Goal: Task Accomplishment & Management: Manage account settings

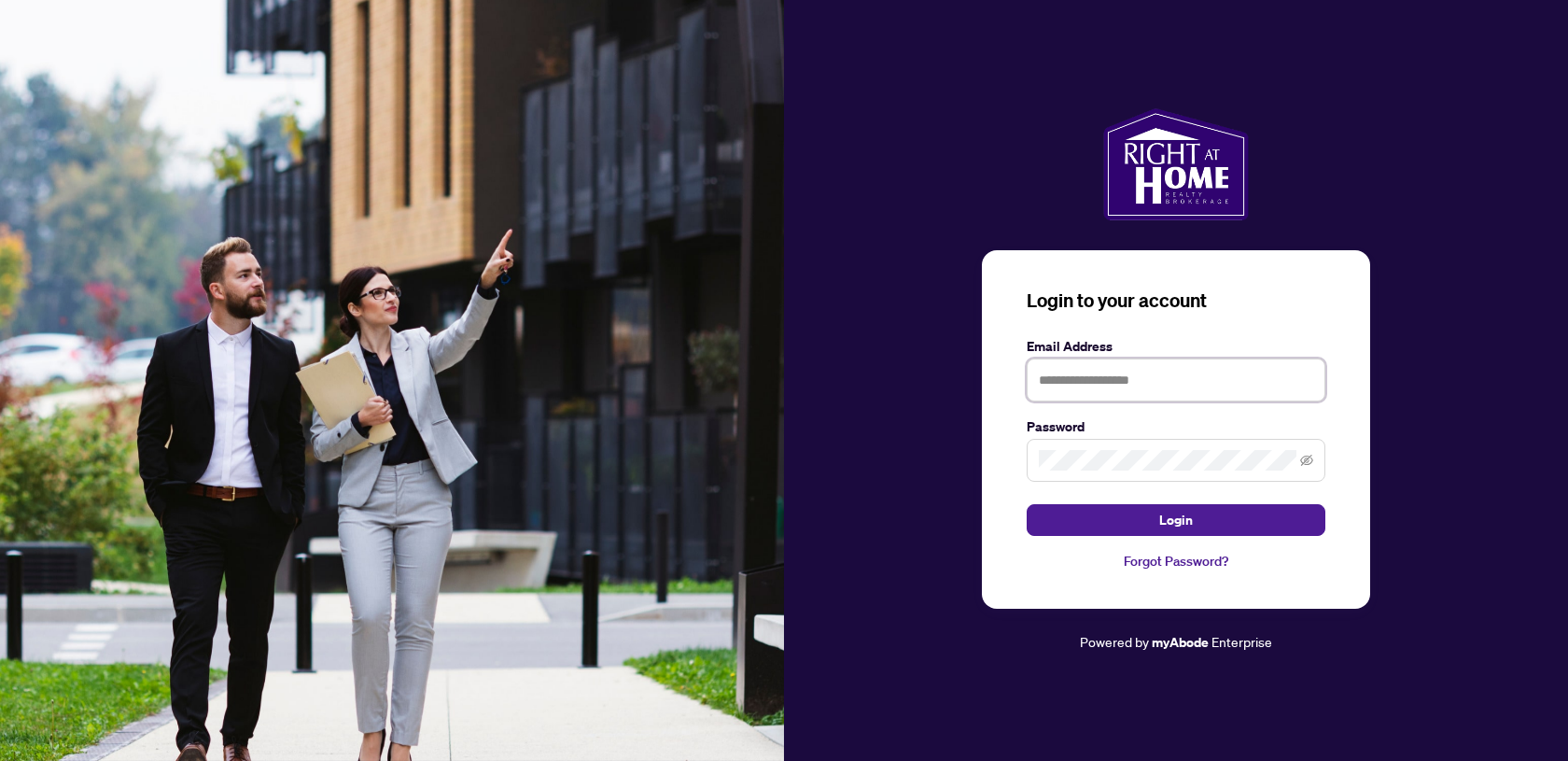
click at [1190, 374] on input "text" at bounding box center [1176, 380] width 299 height 43
type input "**********"
click at [1091, 472] on span at bounding box center [1176, 460] width 299 height 43
click at [1091, 472] on div at bounding box center [1176, 460] width 299 height 43
click at [1027, 504] on button "Login" at bounding box center [1176, 520] width 299 height 32
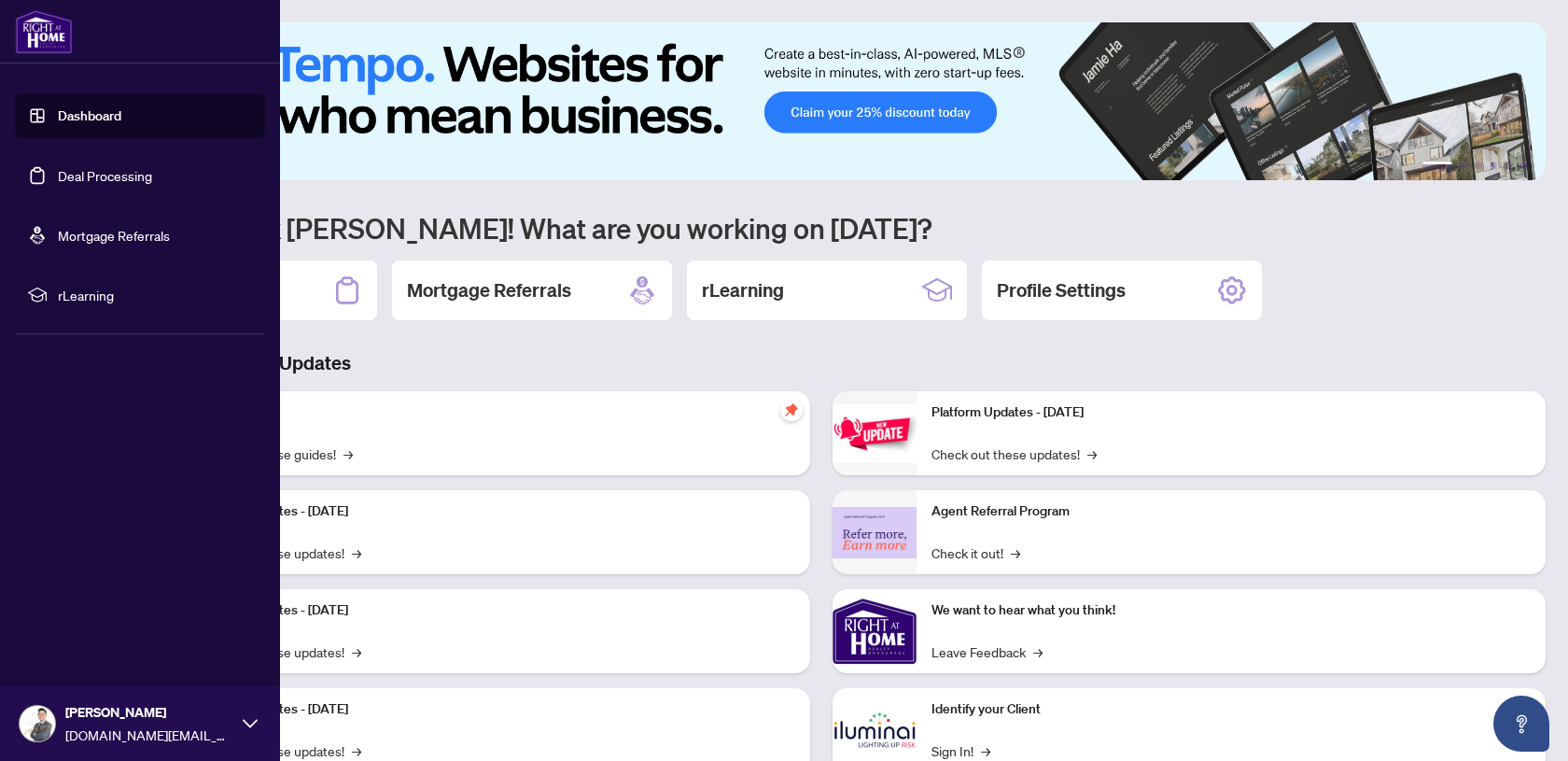
click at [71, 167] on link "Deal Processing" at bounding box center [105, 175] width 94 height 16
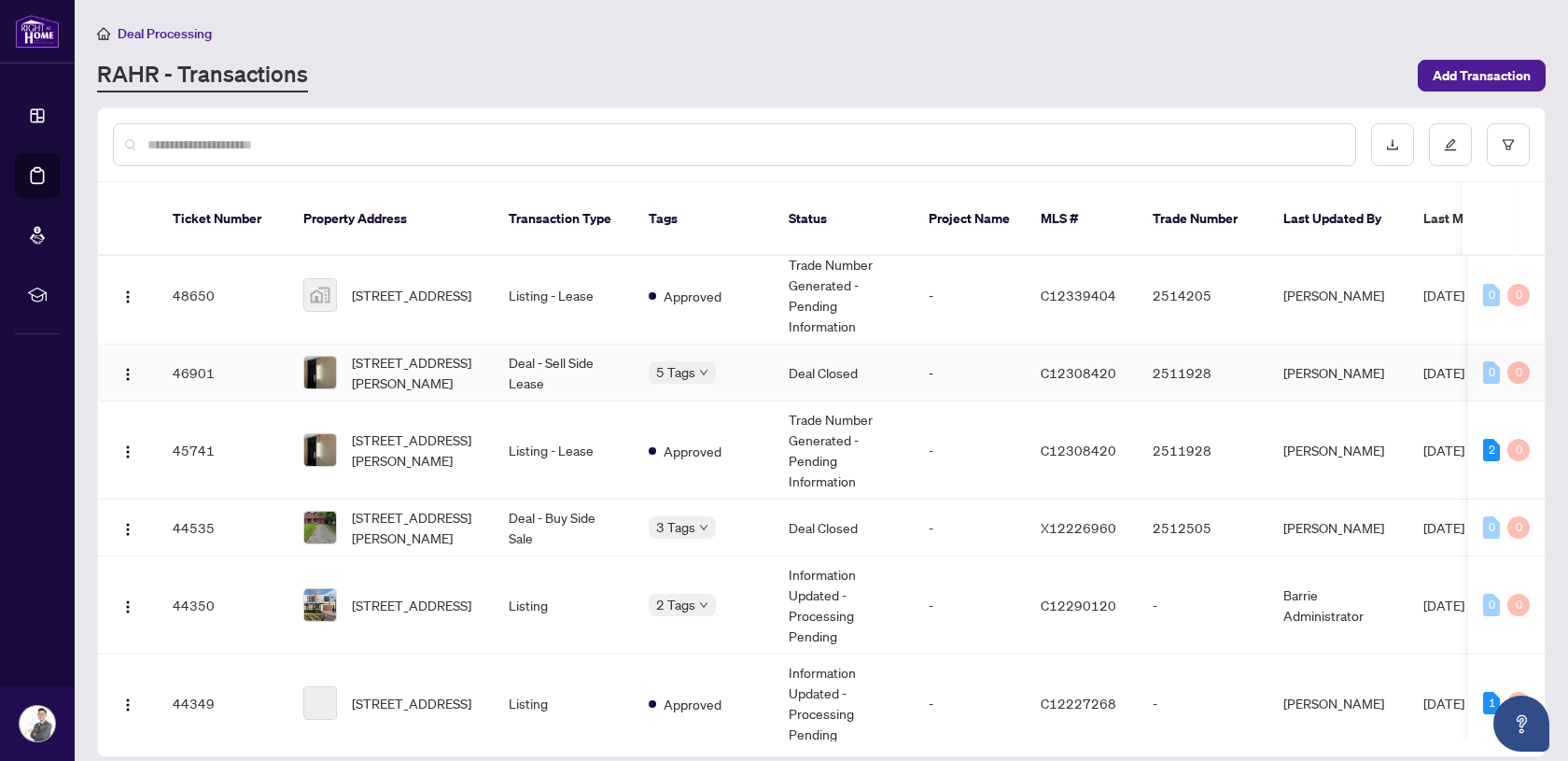
scroll to position [175, 0]
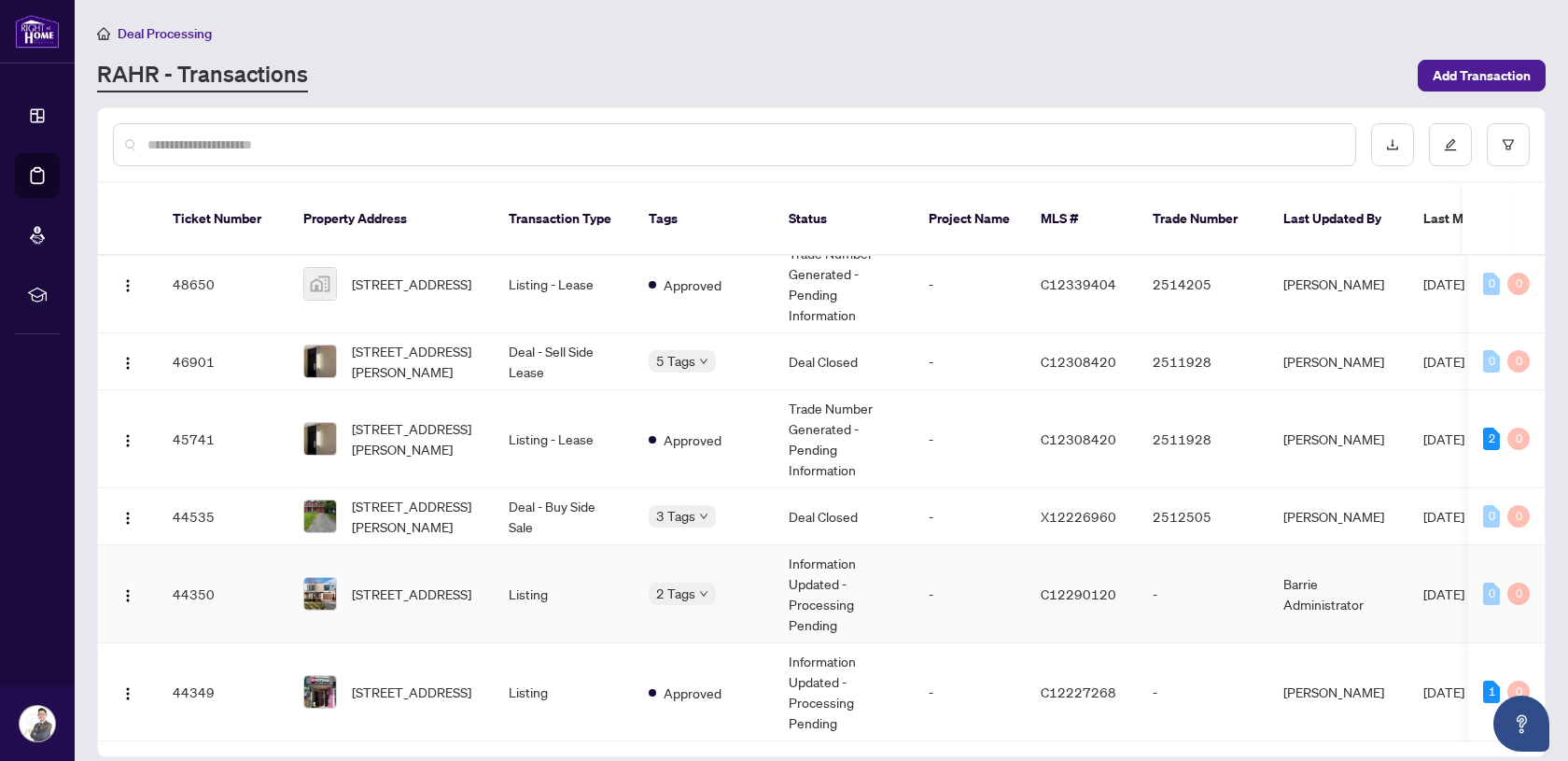
click at [580, 584] on td "Listing" at bounding box center [563, 594] width 140 height 98
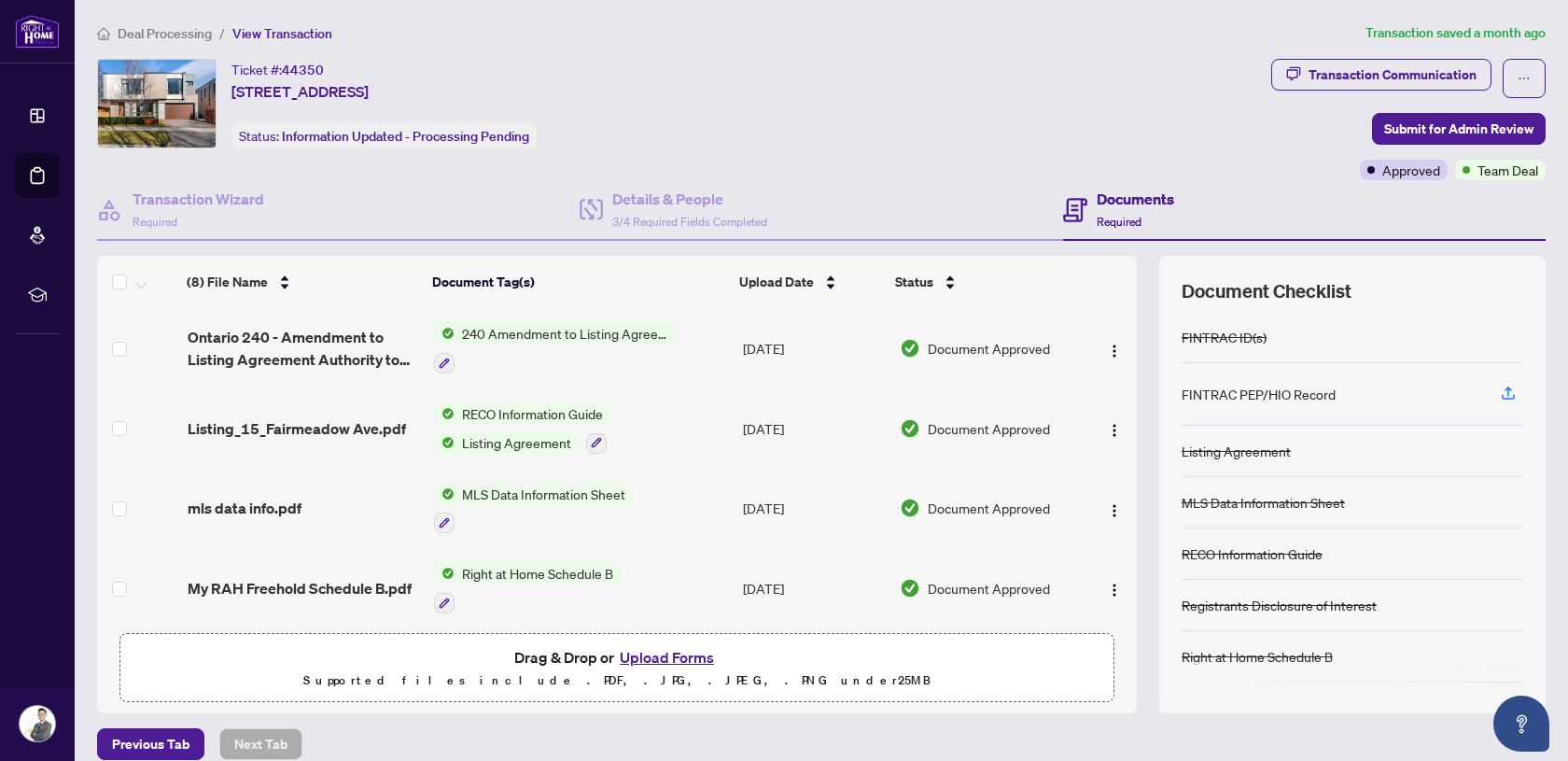
click at [702, 652] on button "Upload Forms" at bounding box center [666, 656] width 106 height 24
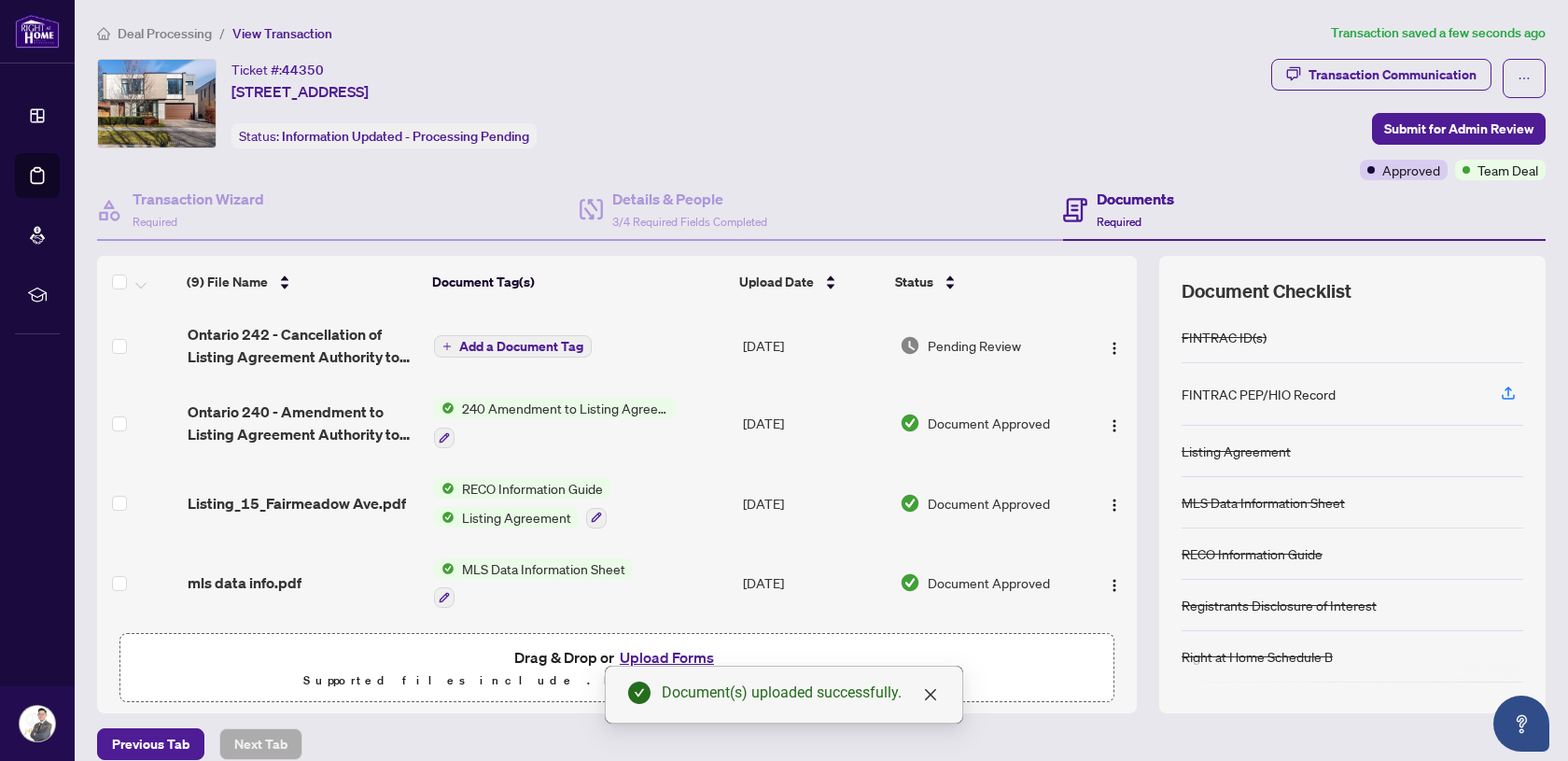
click at [531, 343] on span "Add a Document Tag" at bounding box center [521, 346] width 124 height 13
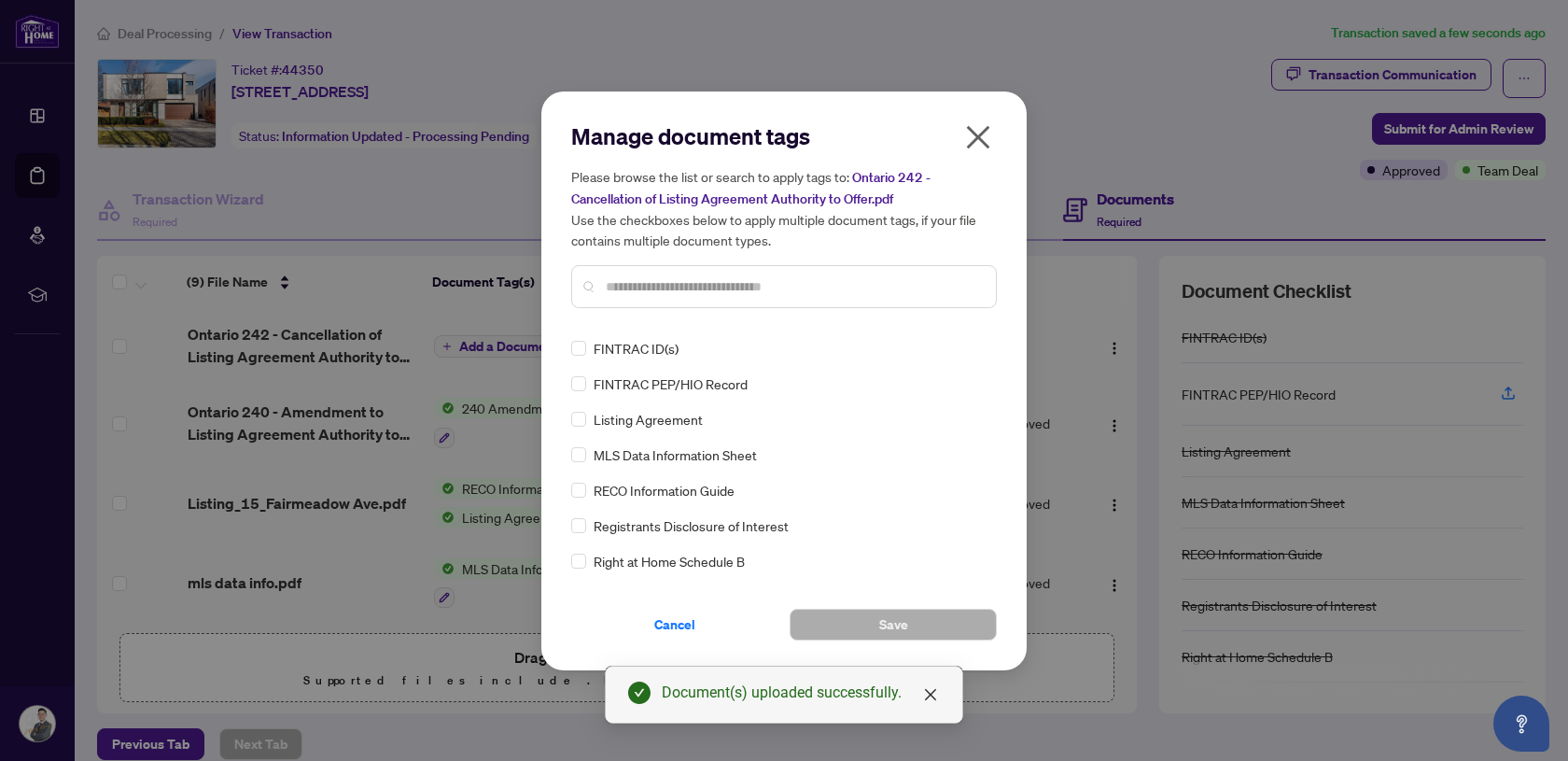
click at [668, 296] on div at bounding box center [784, 287] width 426 height 43
click at [652, 280] on input "text" at bounding box center [794, 286] width 376 height 20
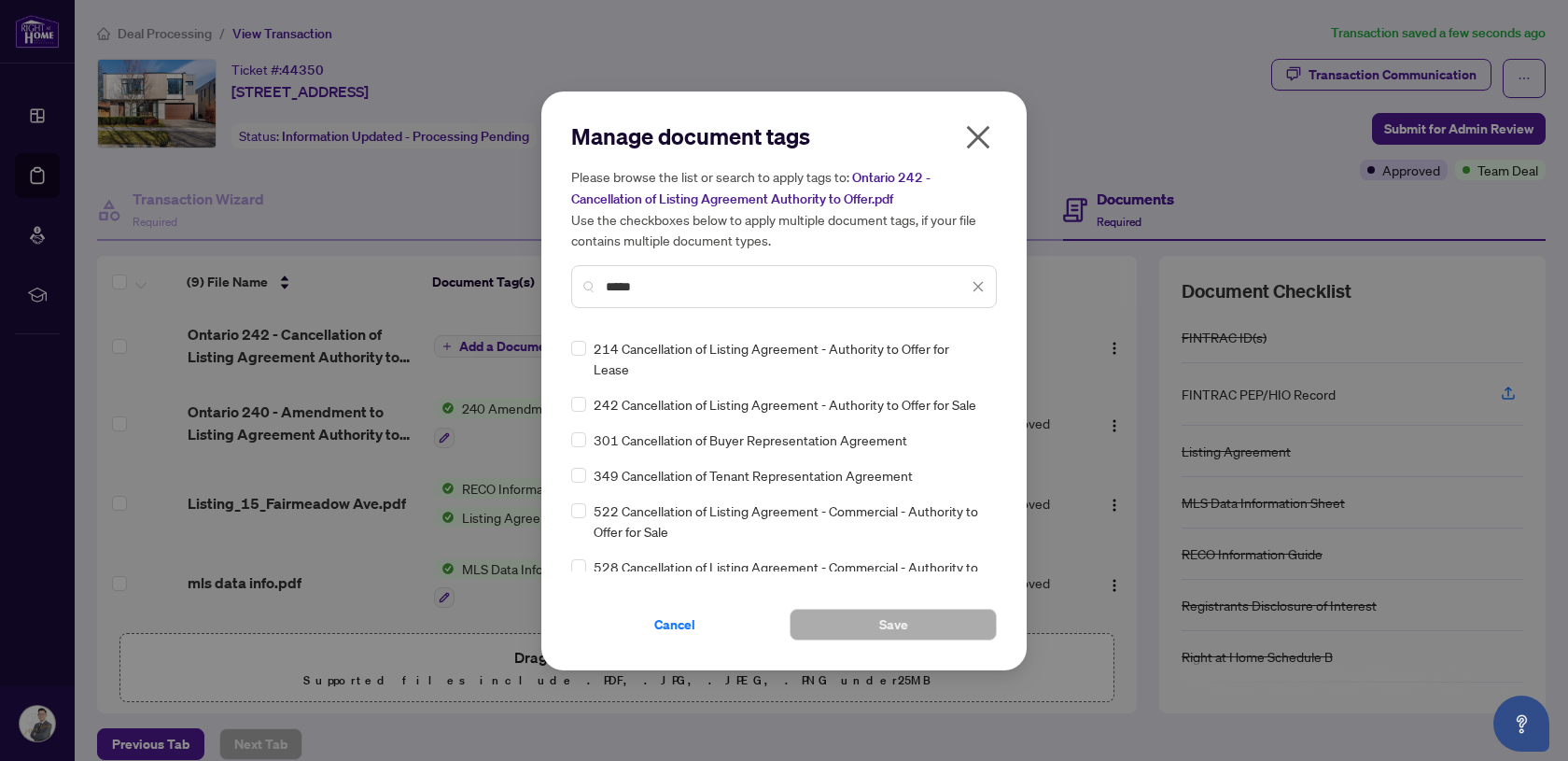
type input "*****"
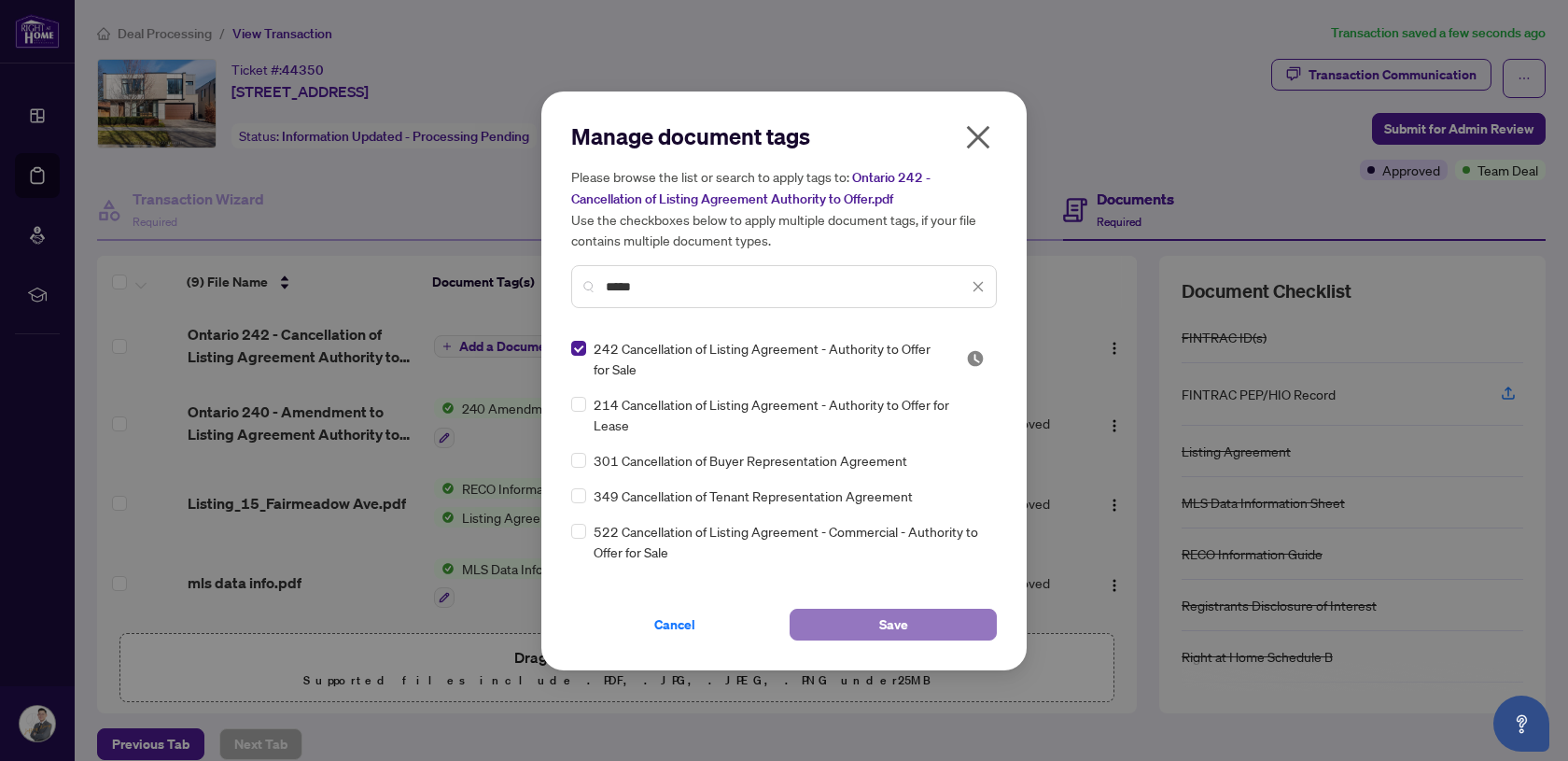
click at [884, 624] on span "Save" at bounding box center [893, 624] width 29 height 30
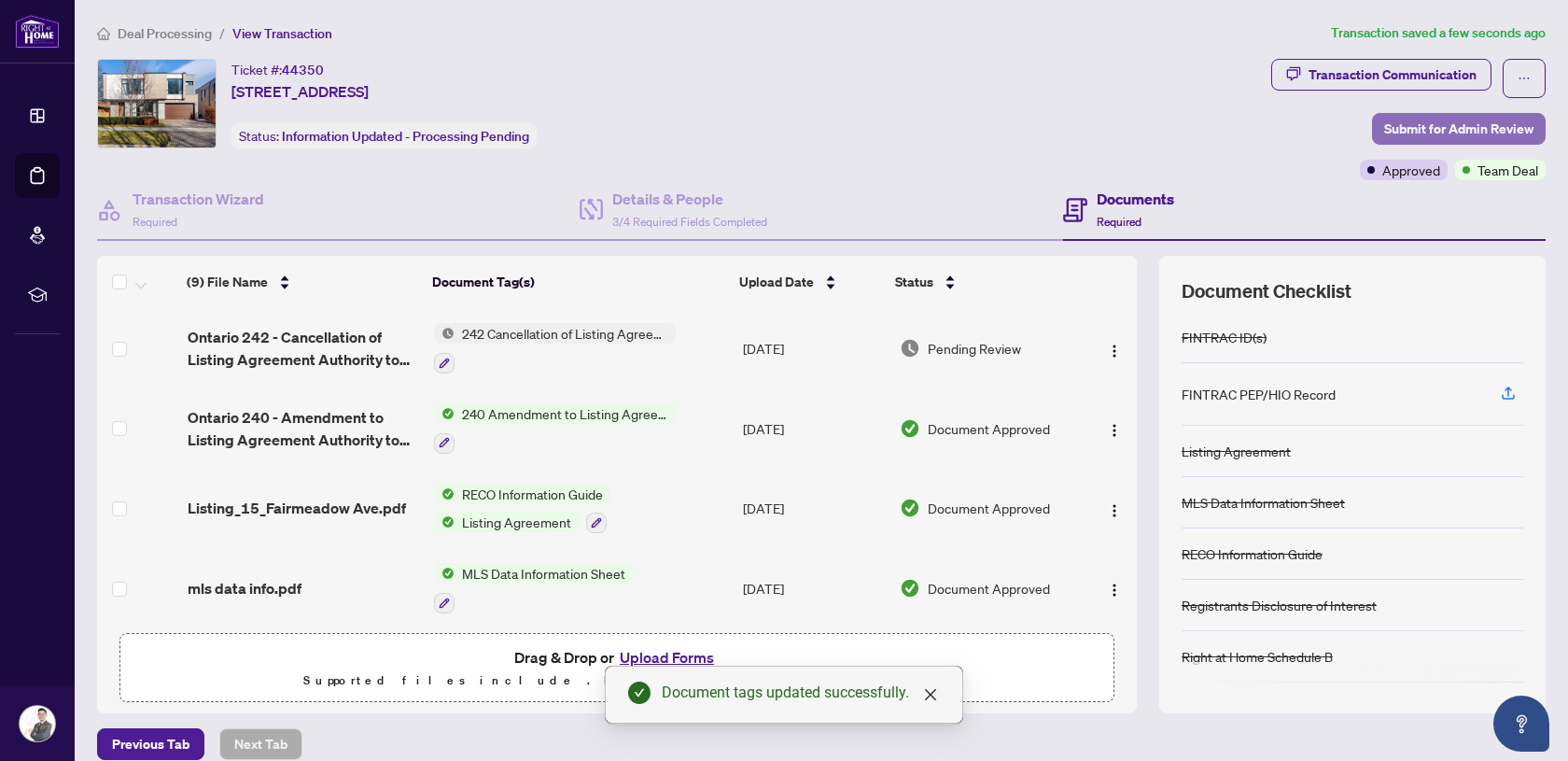
click at [1414, 128] on span "Submit for Admin Review" at bounding box center [1459, 129] width 149 height 30
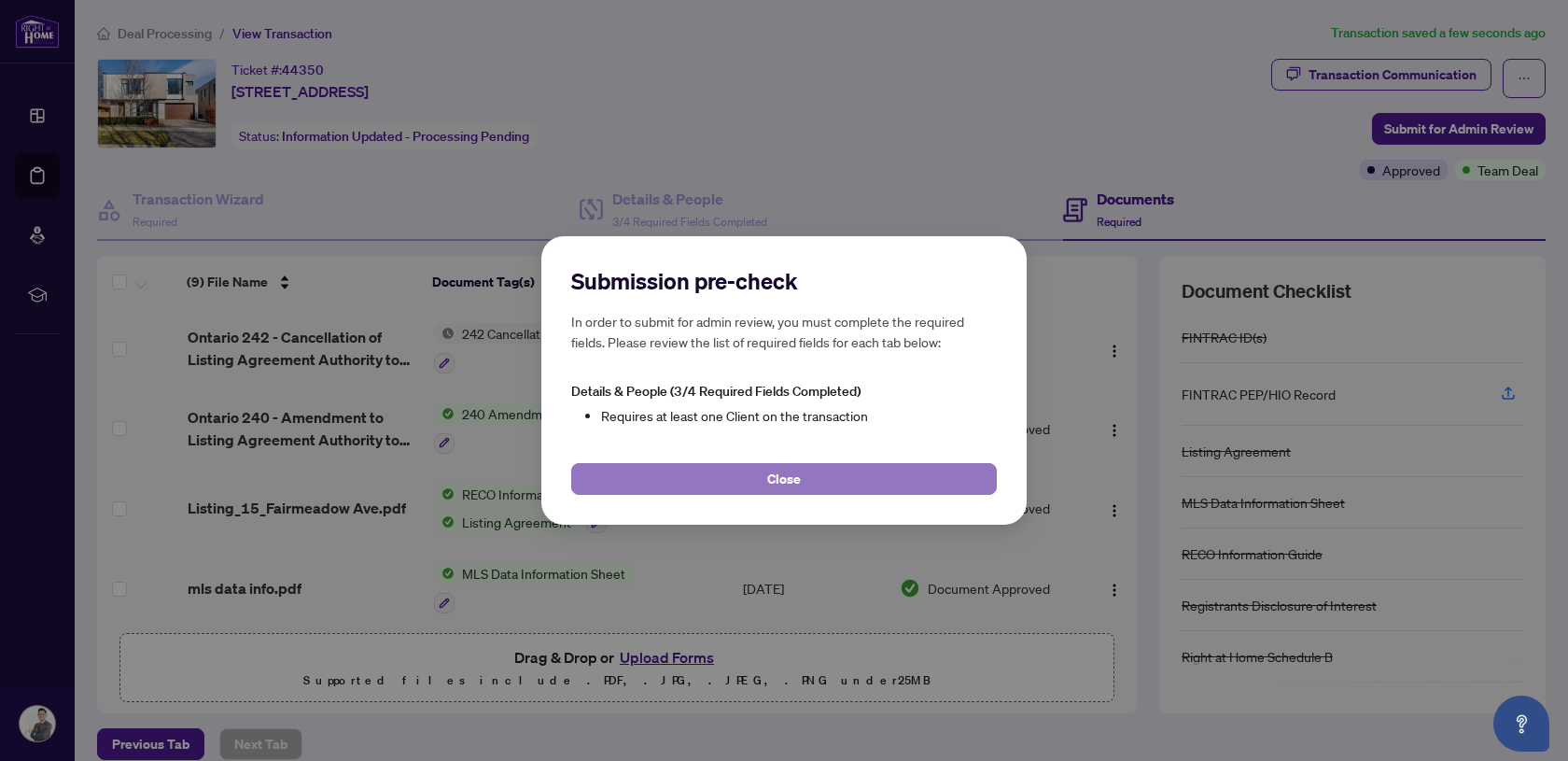
click at [932, 477] on button "Close" at bounding box center [784, 478] width 426 height 32
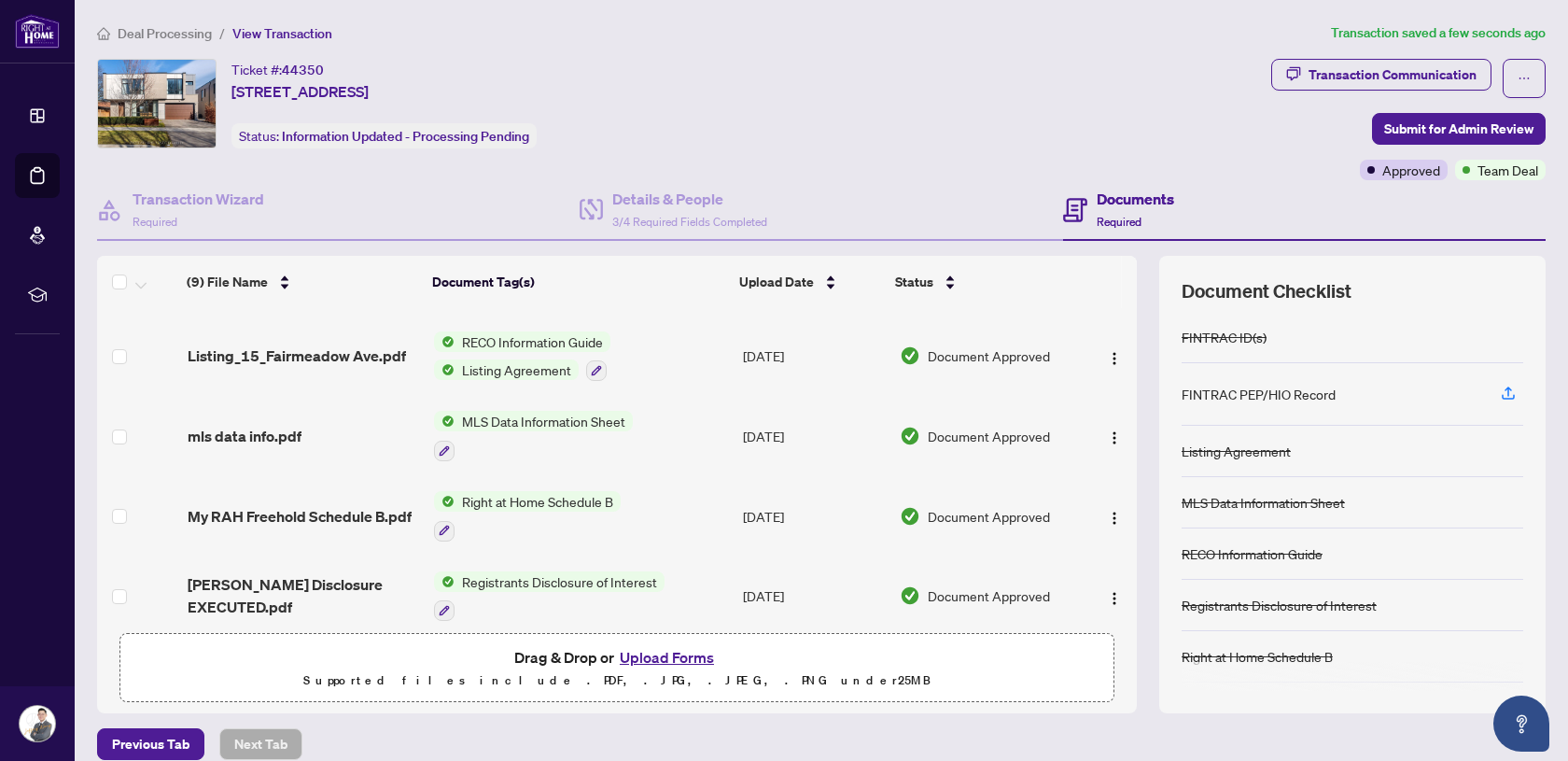
scroll to position [399, 0]
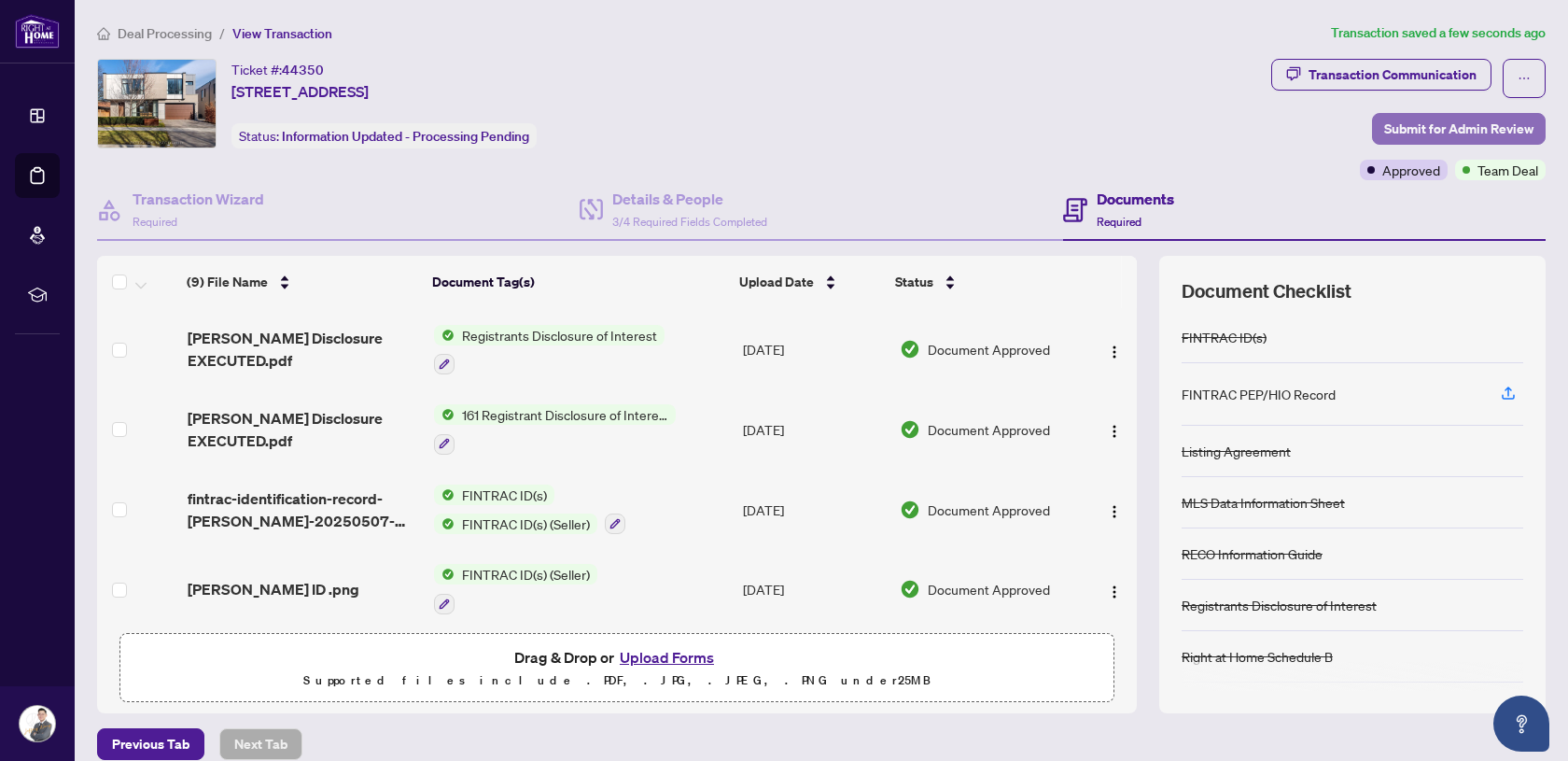
click at [1435, 125] on span "Submit for Admin Review" at bounding box center [1459, 129] width 149 height 30
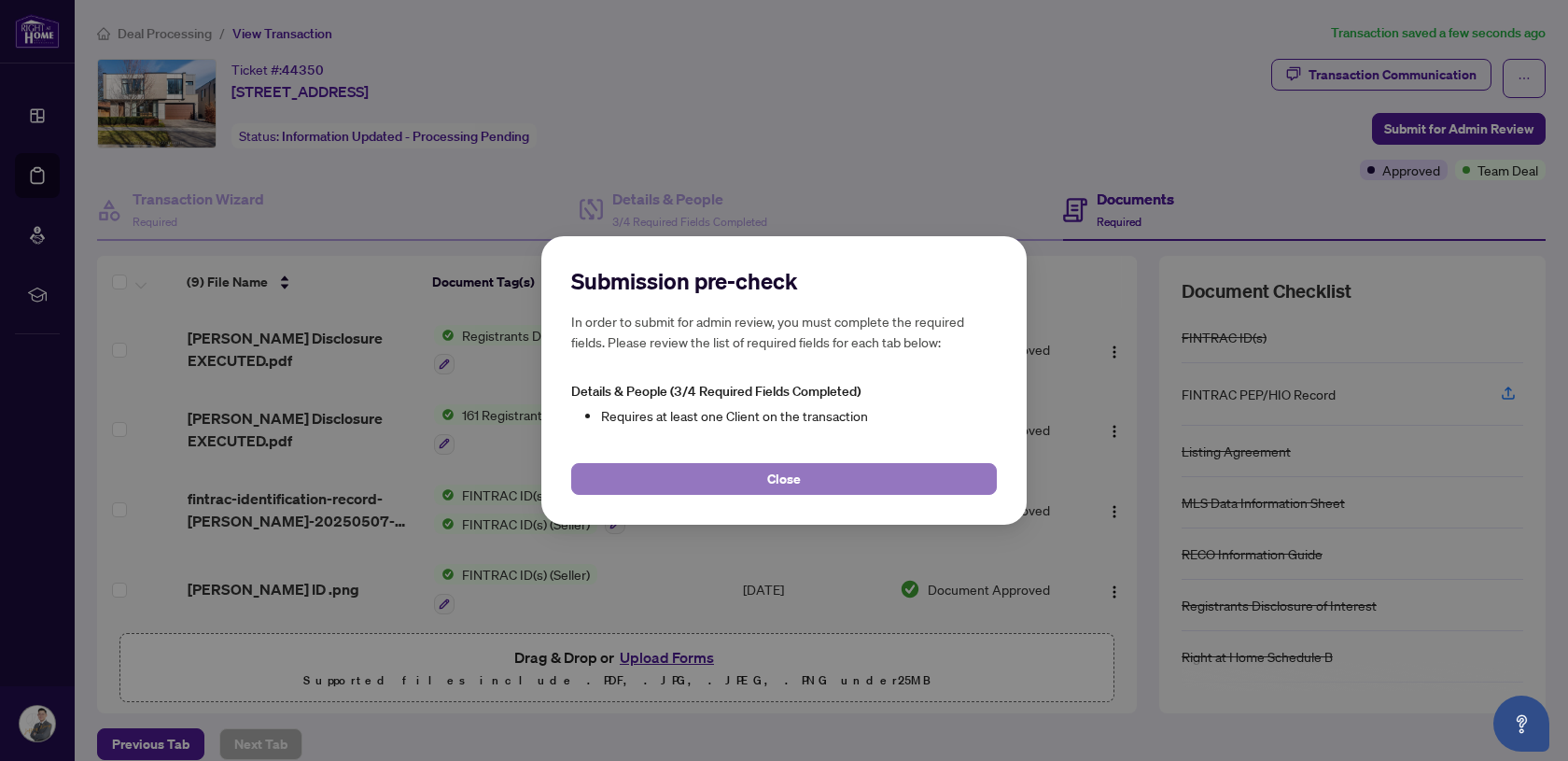
click at [729, 489] on button "Close" at bounding box center [784, 478] width 426 height 32
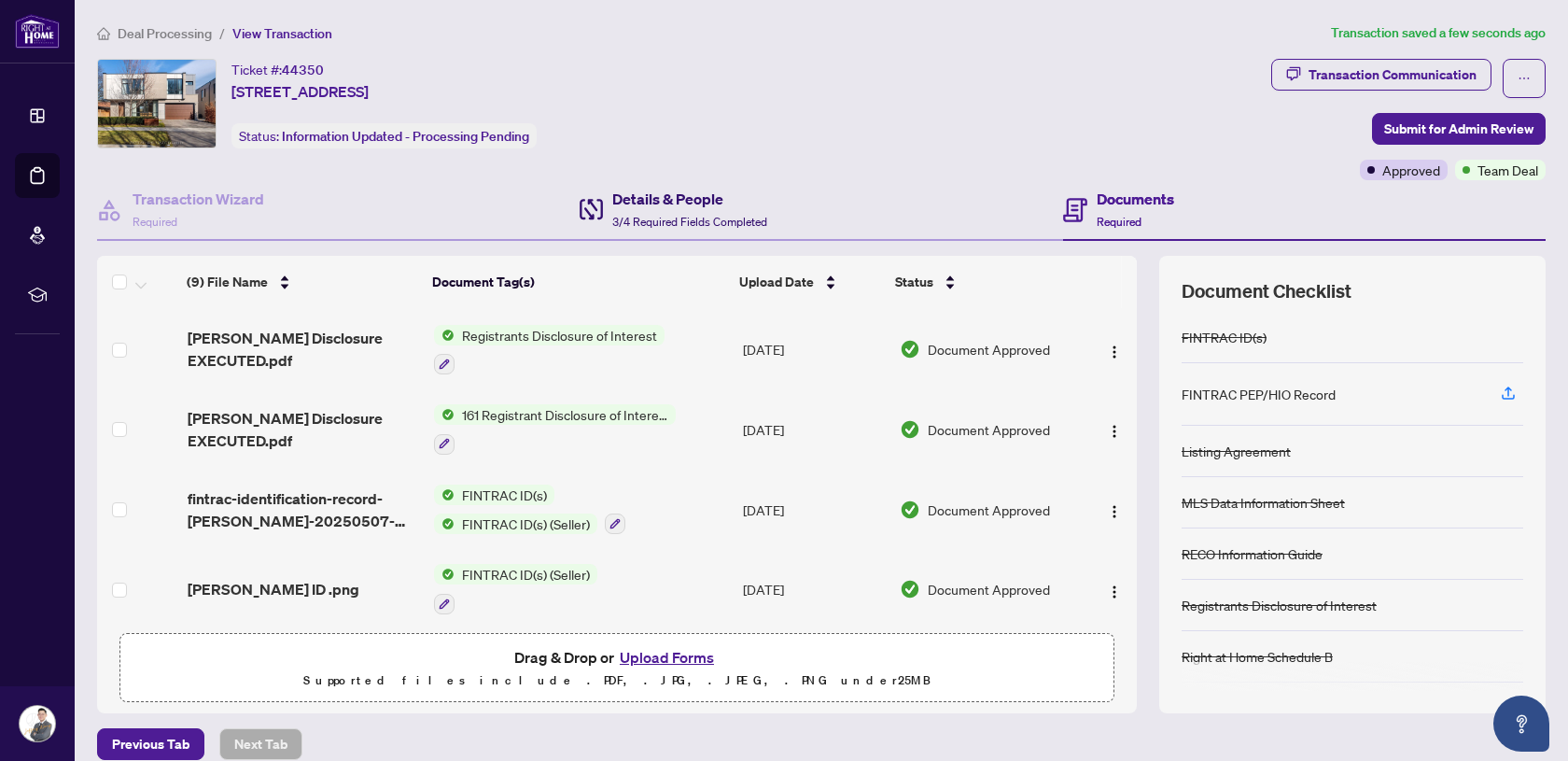
click at [660, 198] on h4 "Details & People" at bounding box center [689, 198] width 155 height 22
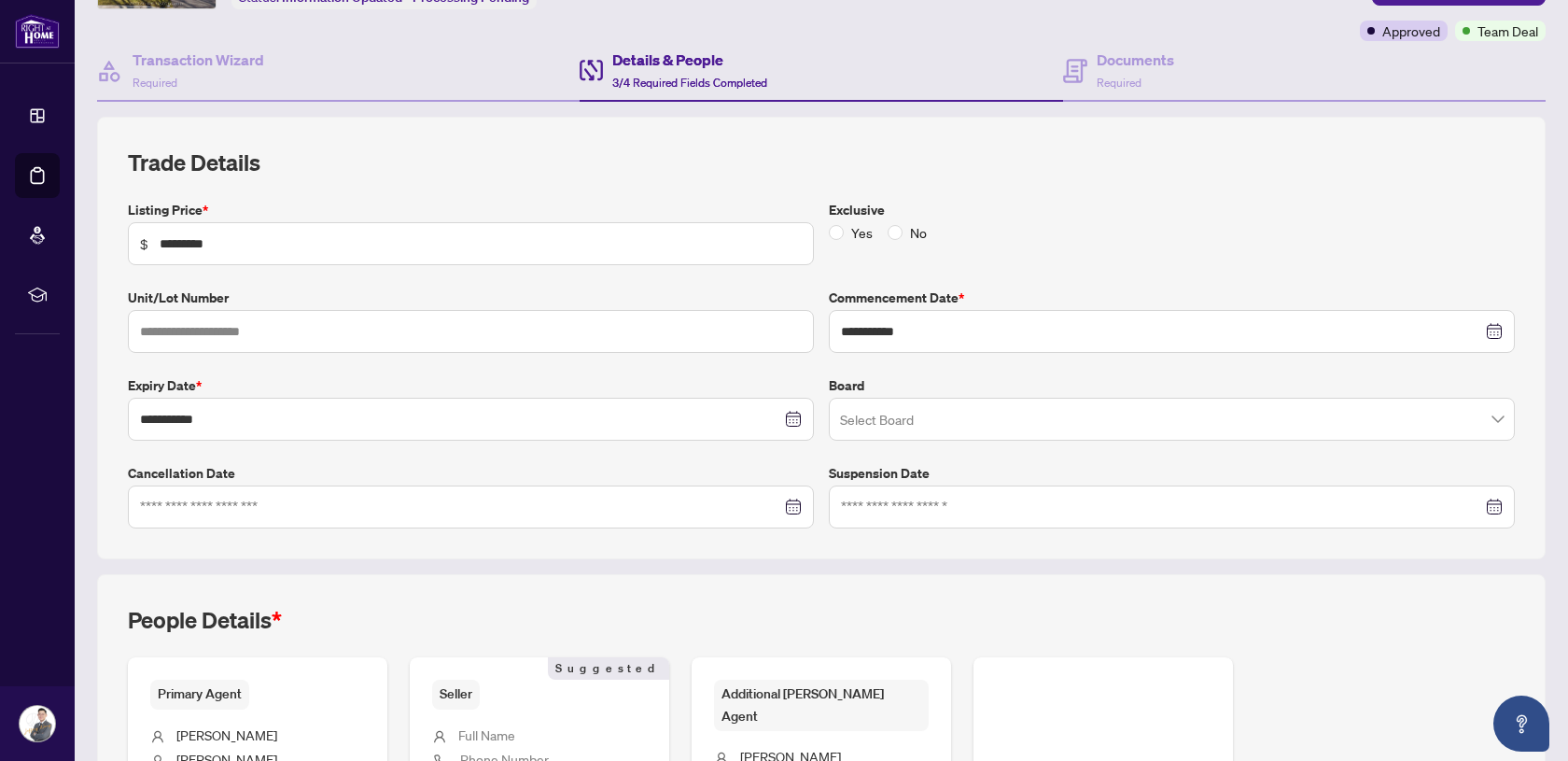
scroll to position [410, 0]
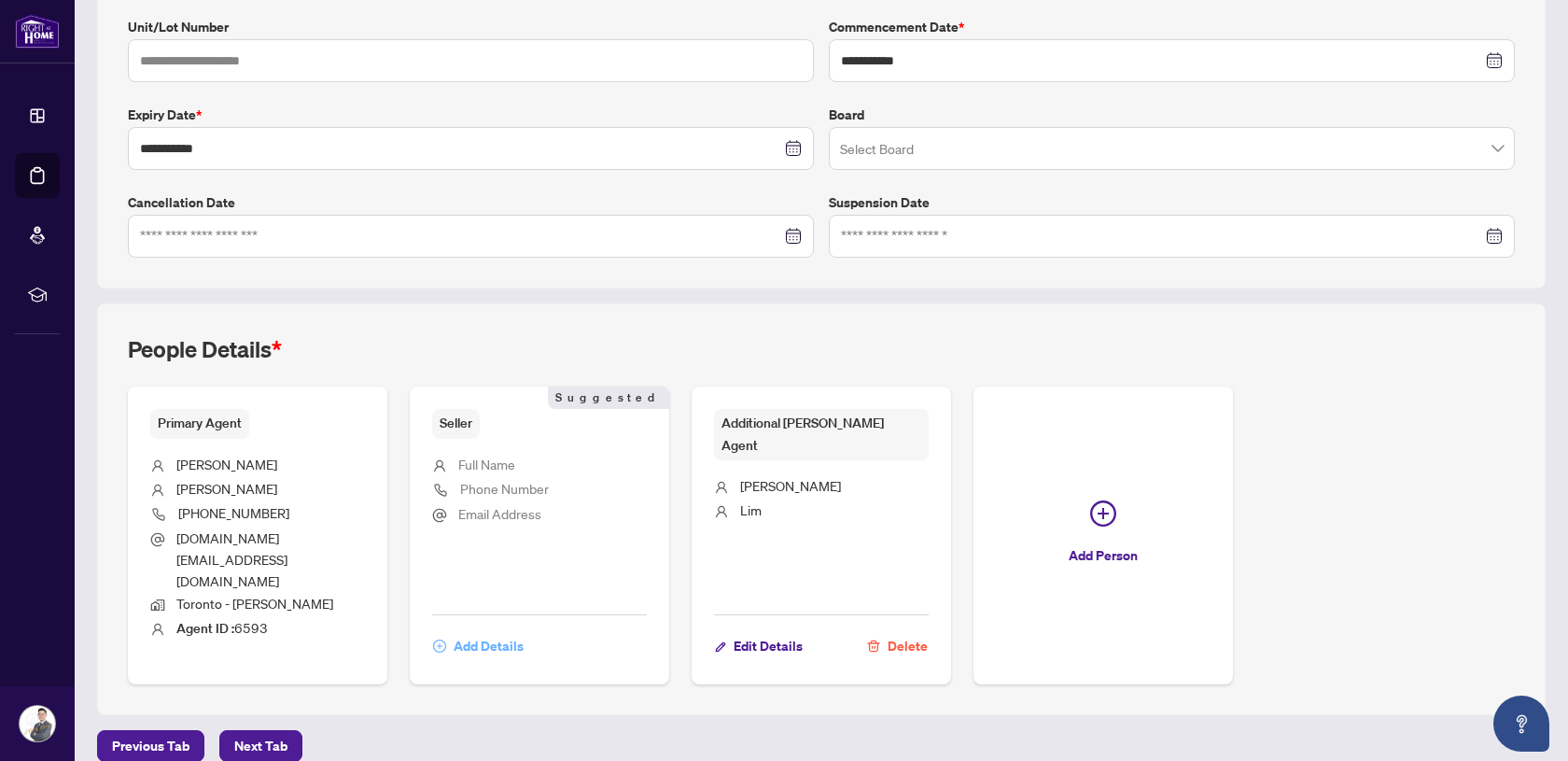
click at [499, 631] on span "Add Details" at bounding box center [489, 646] width 70 height 30
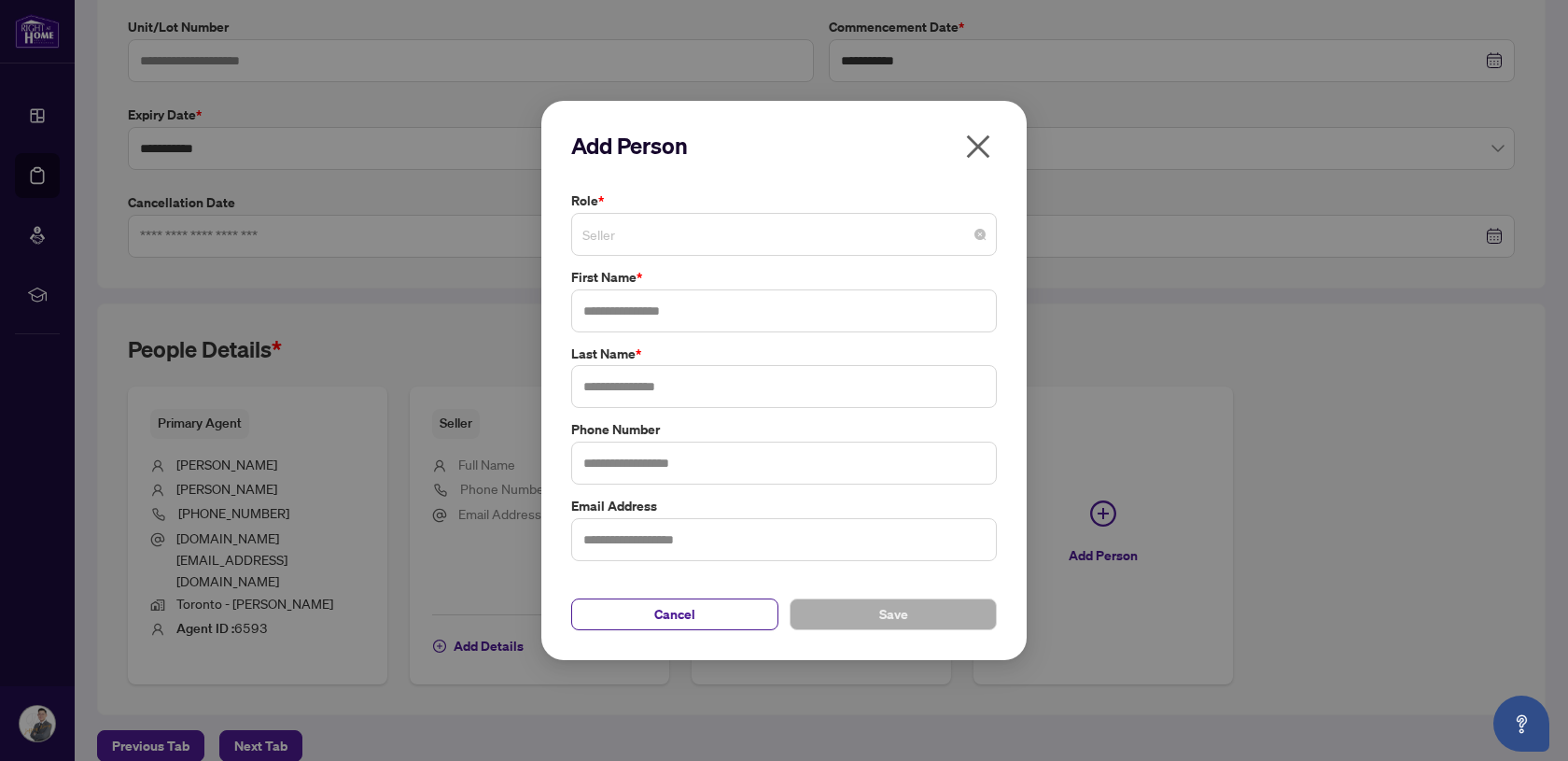
click at [648, 233] on span "Seller" at bounding box center [784, 234] width 404 height 36
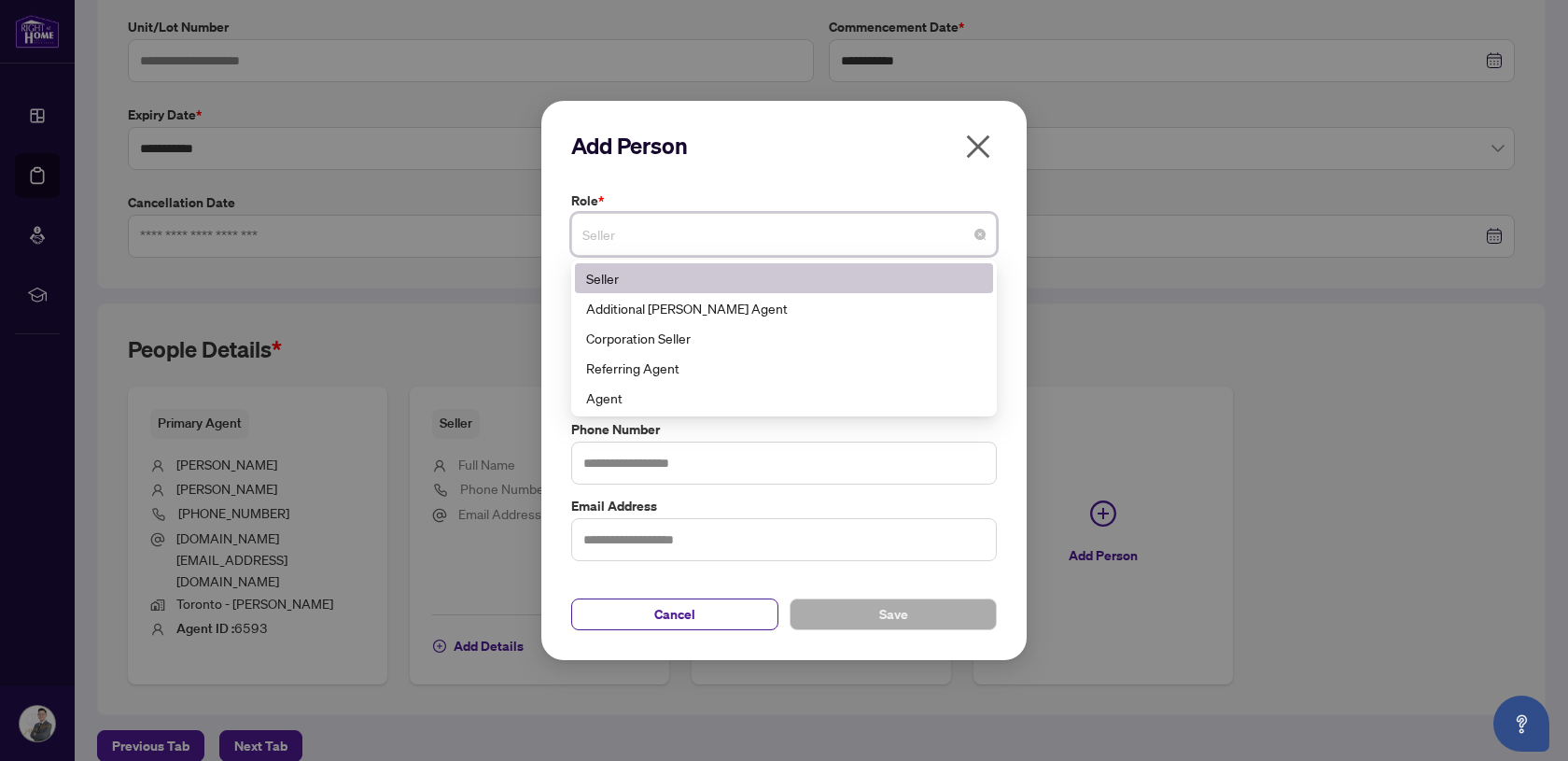
click at [647, 268] on div "Seller" at bounding box center [783, 278] width 396 height 20
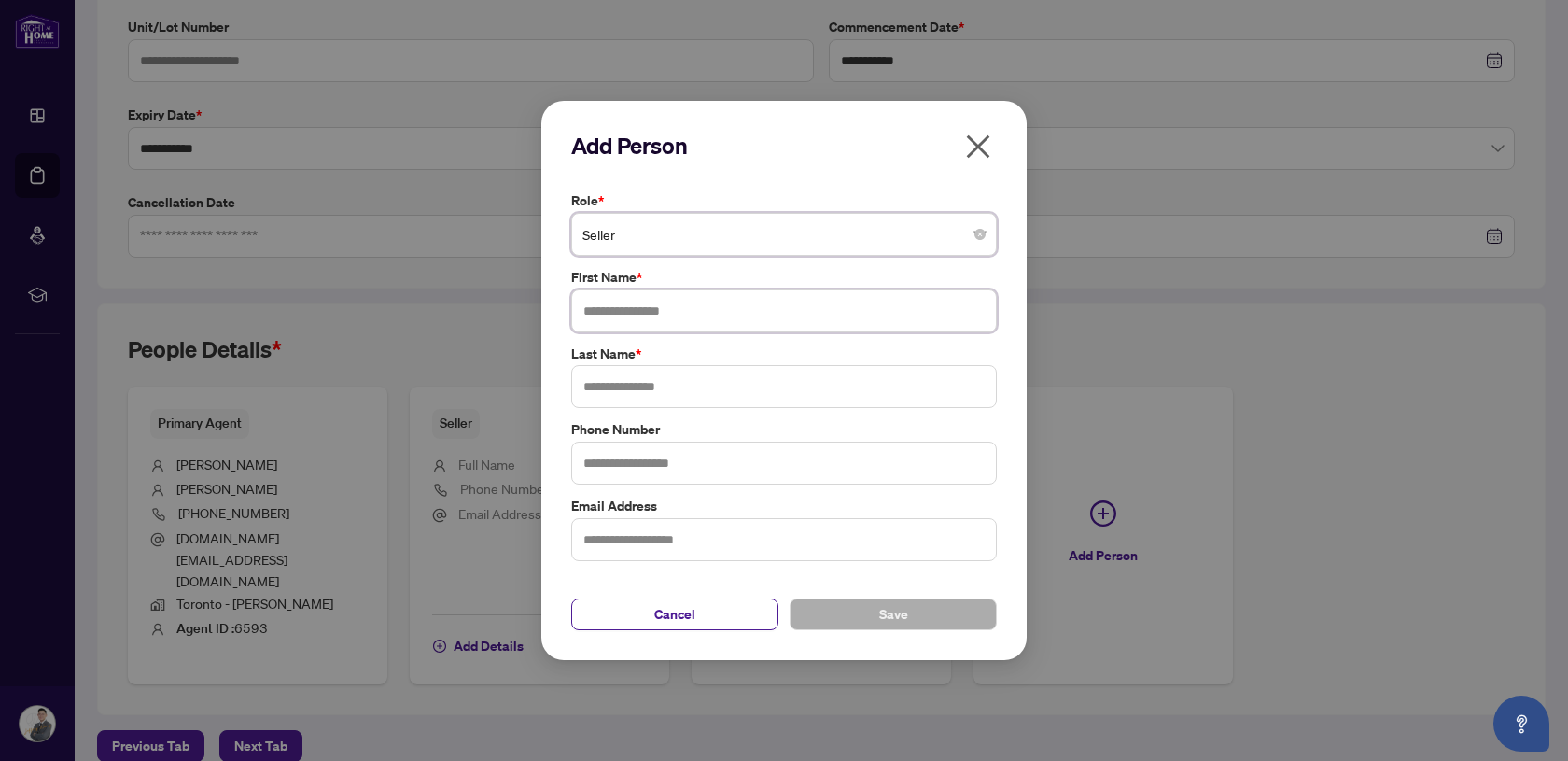
click at [680, 312] on input "text" at bounding box center [784, 311] width 426 height 43
type input "********"
click at [672, 382] on input "text" at bounding box center [784, 386] width 426 height 43
type input "****"
click at [883, 622] on span "Save" at bounding box center [893, 614] width 29 height 30
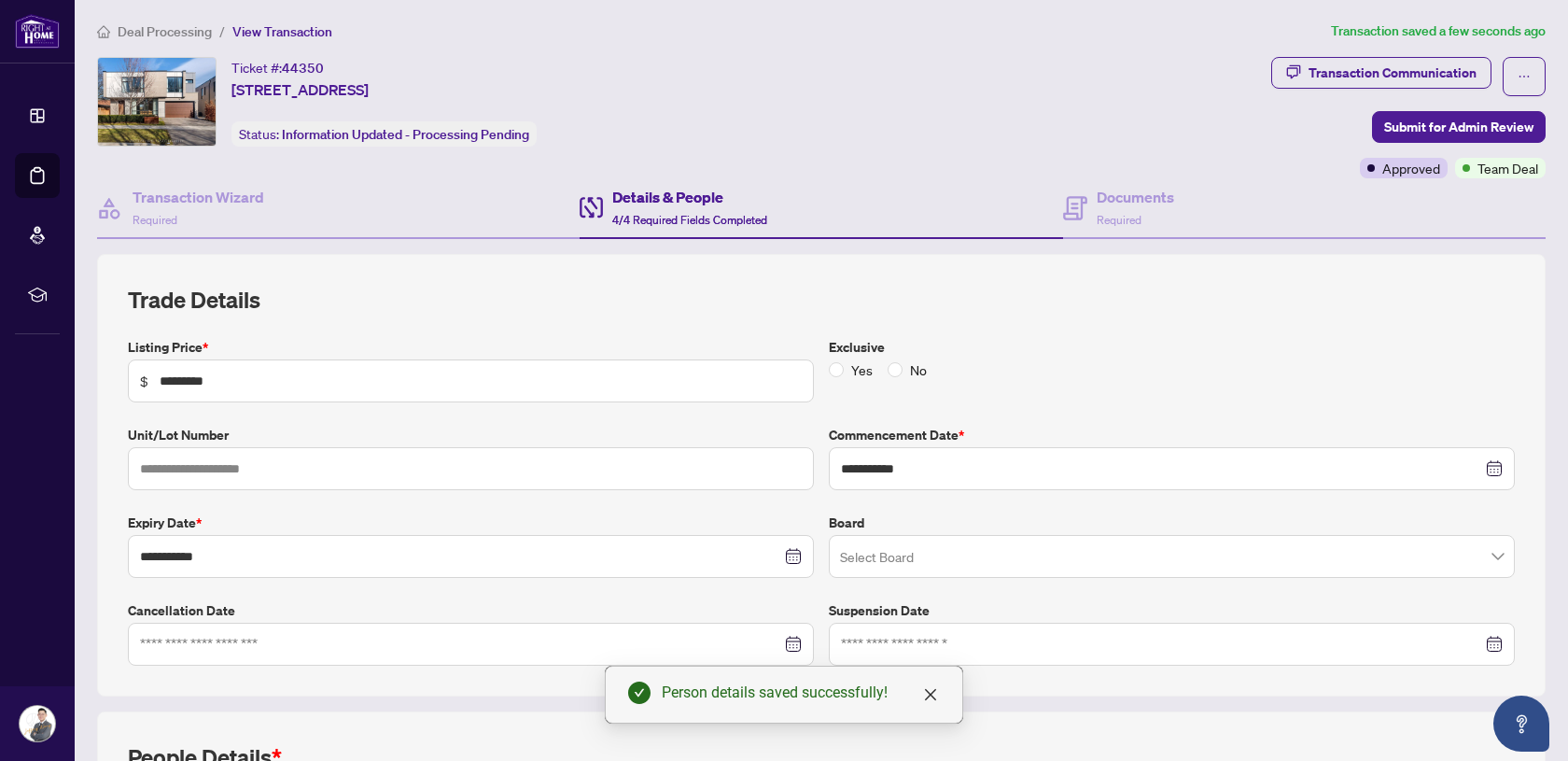
scroll to position [0, 0]
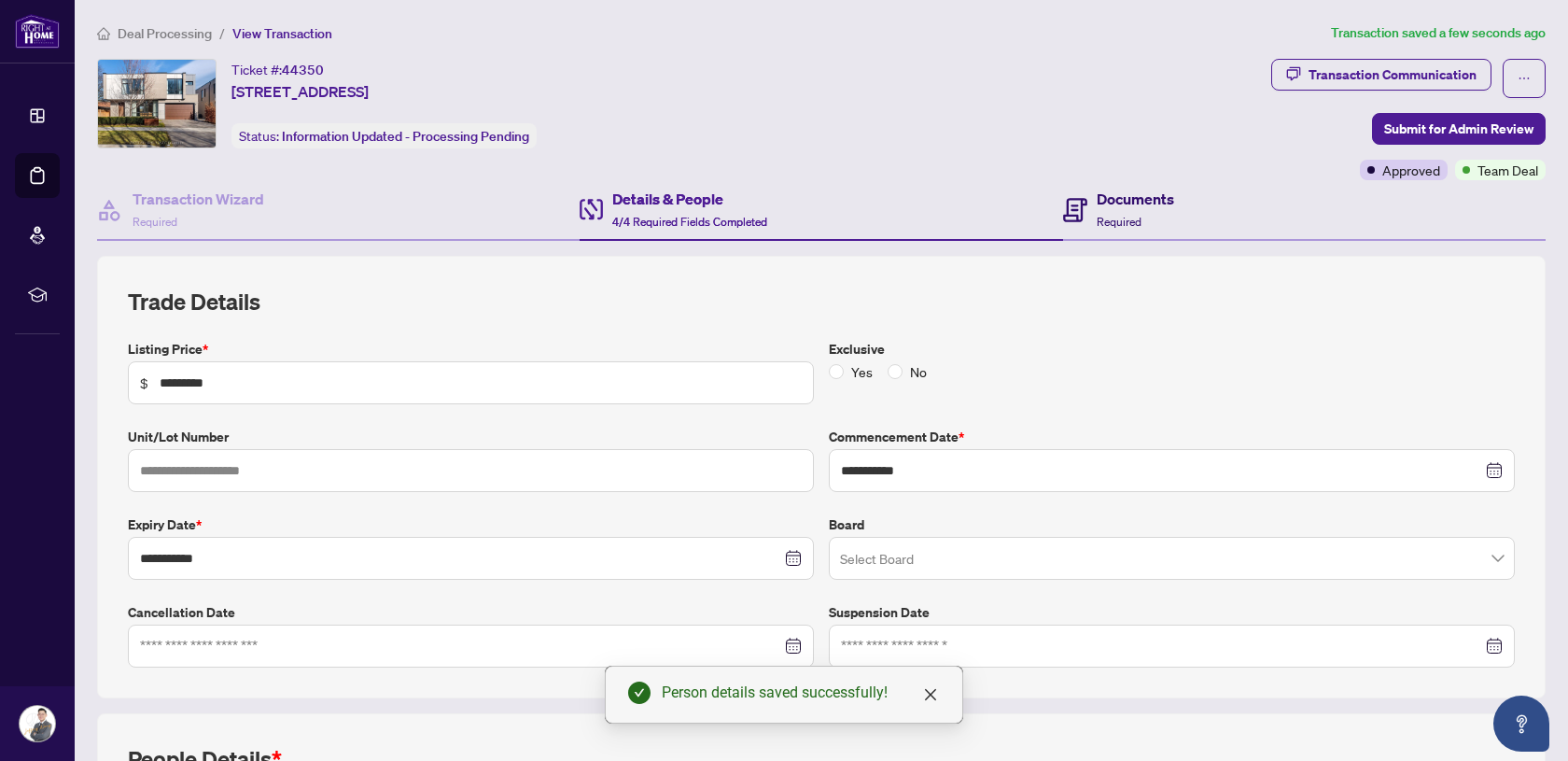
click at [1132, 224] on span "Required" at bounding box center [1119, 222] width 45 height 14
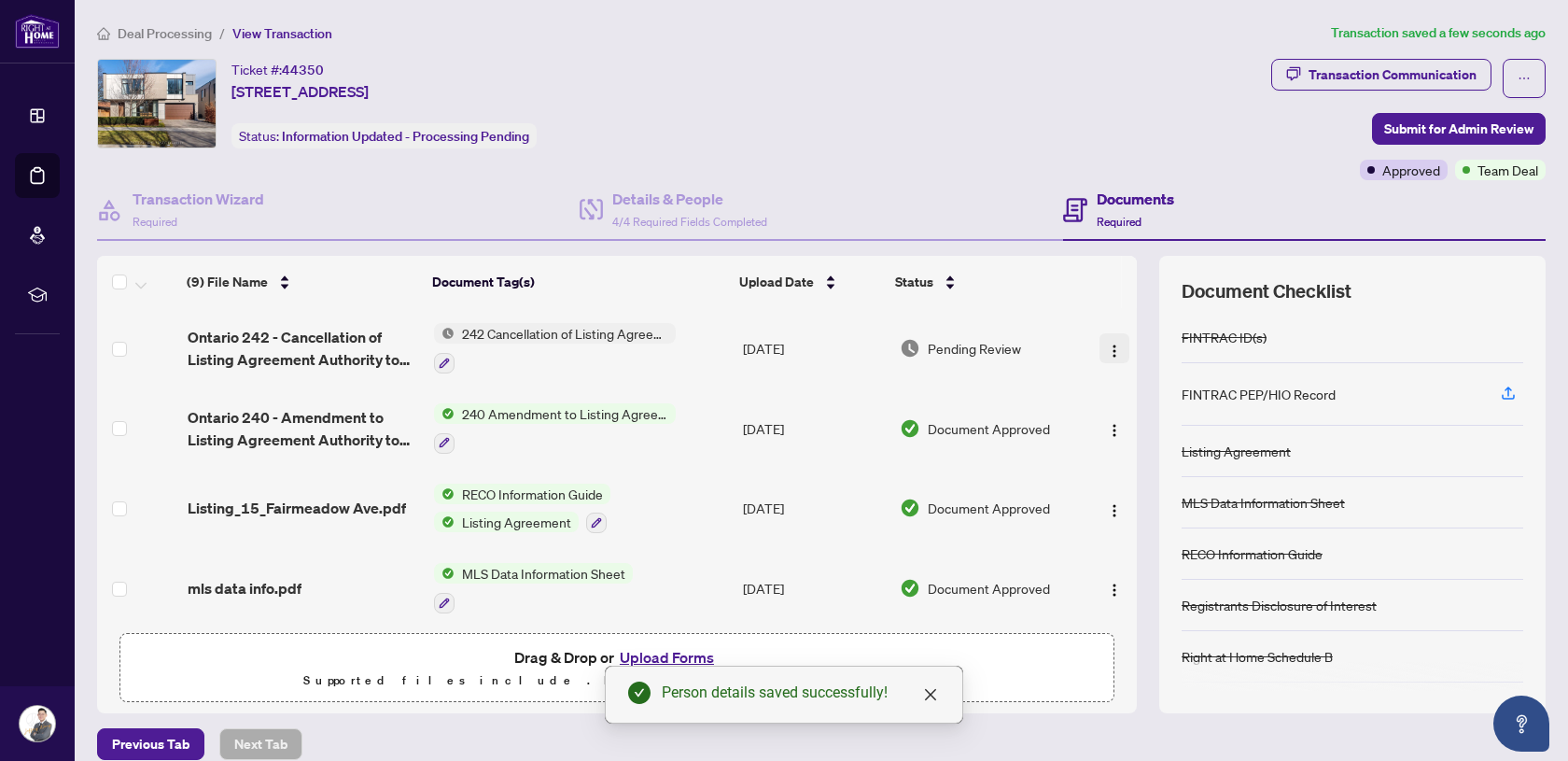
click at [1106, 344] on img "button" at bounding box center [1113, 350] width 15 height 15
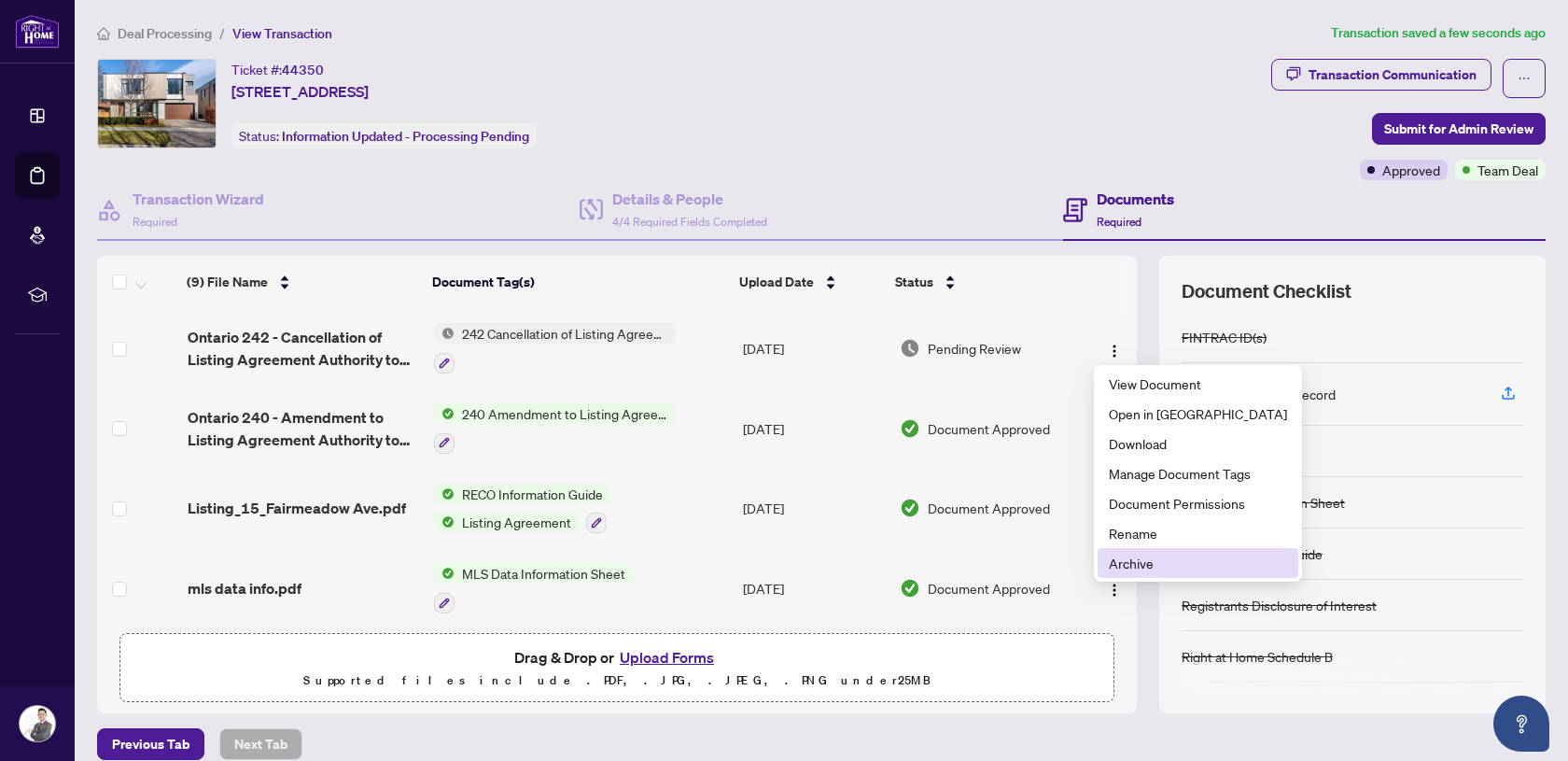
click at [1165, 558] on span "Archive" at bounding box center [1197, 563] width 178 height 20
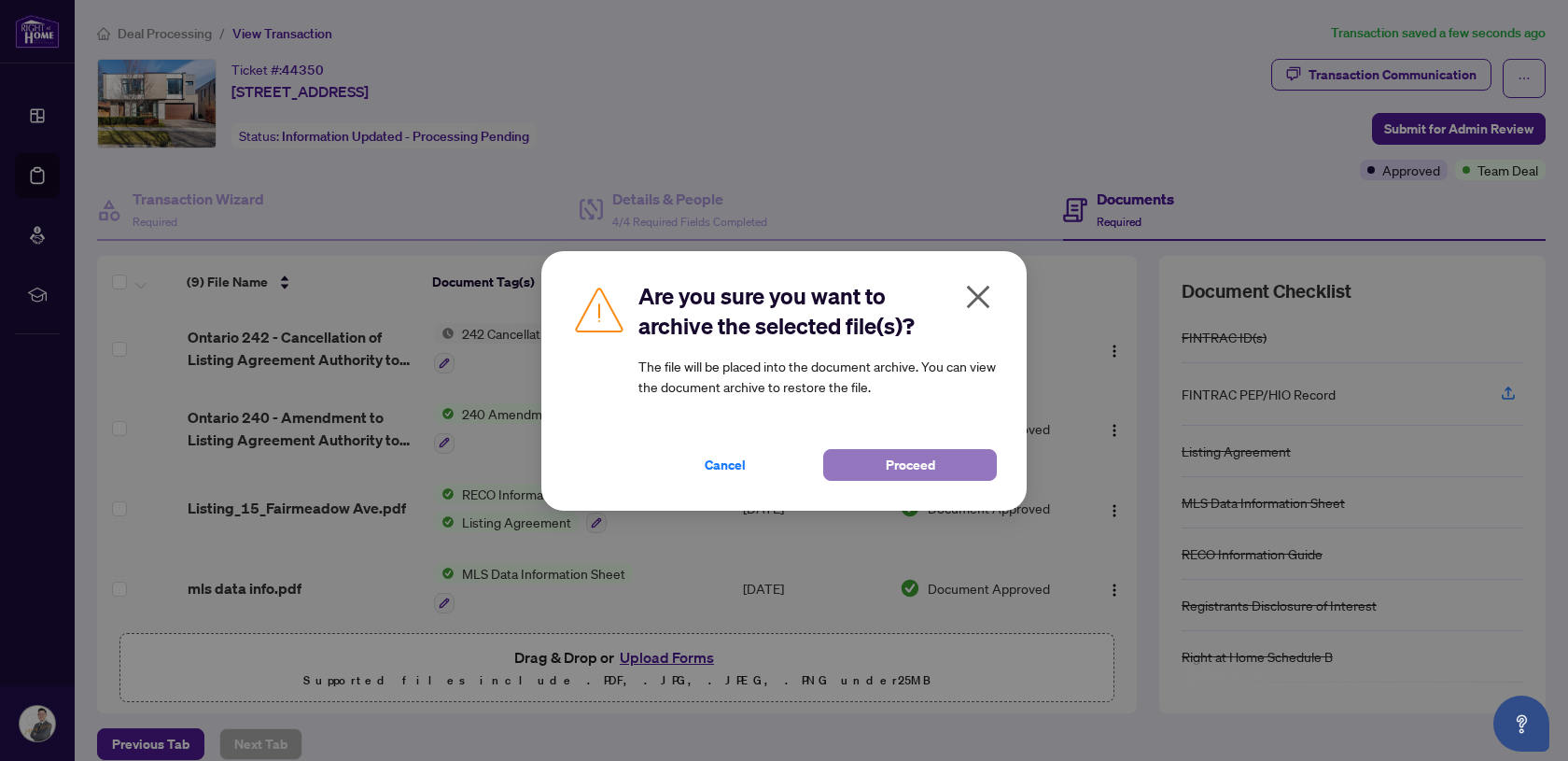
click at [964, 449] on button "Proceed" at bounding box center [909, 465] width 173 height 32
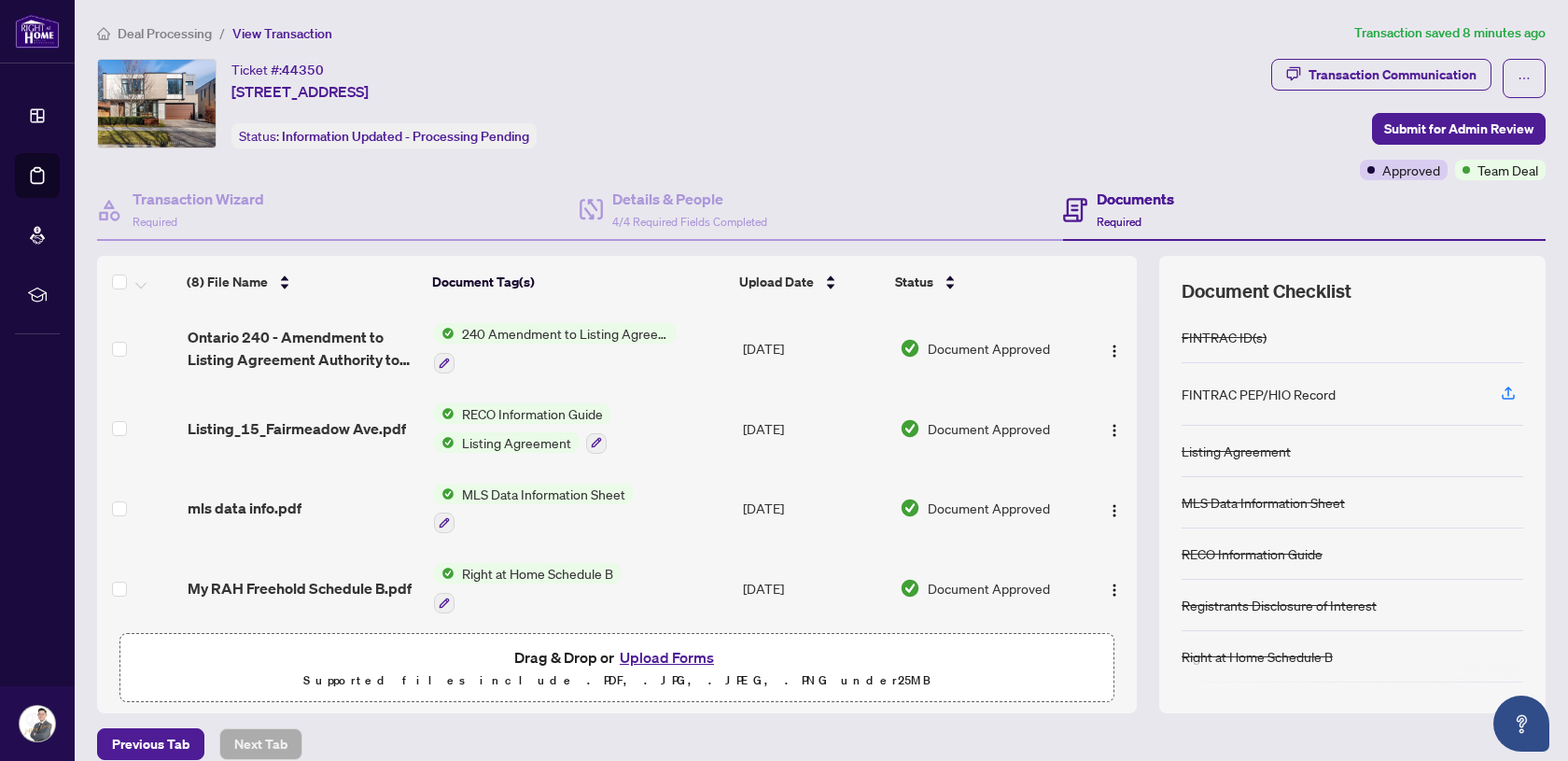
click at [672, 654] on button "Upload Forms" at bounding box center [666, 656] width 106 height 24
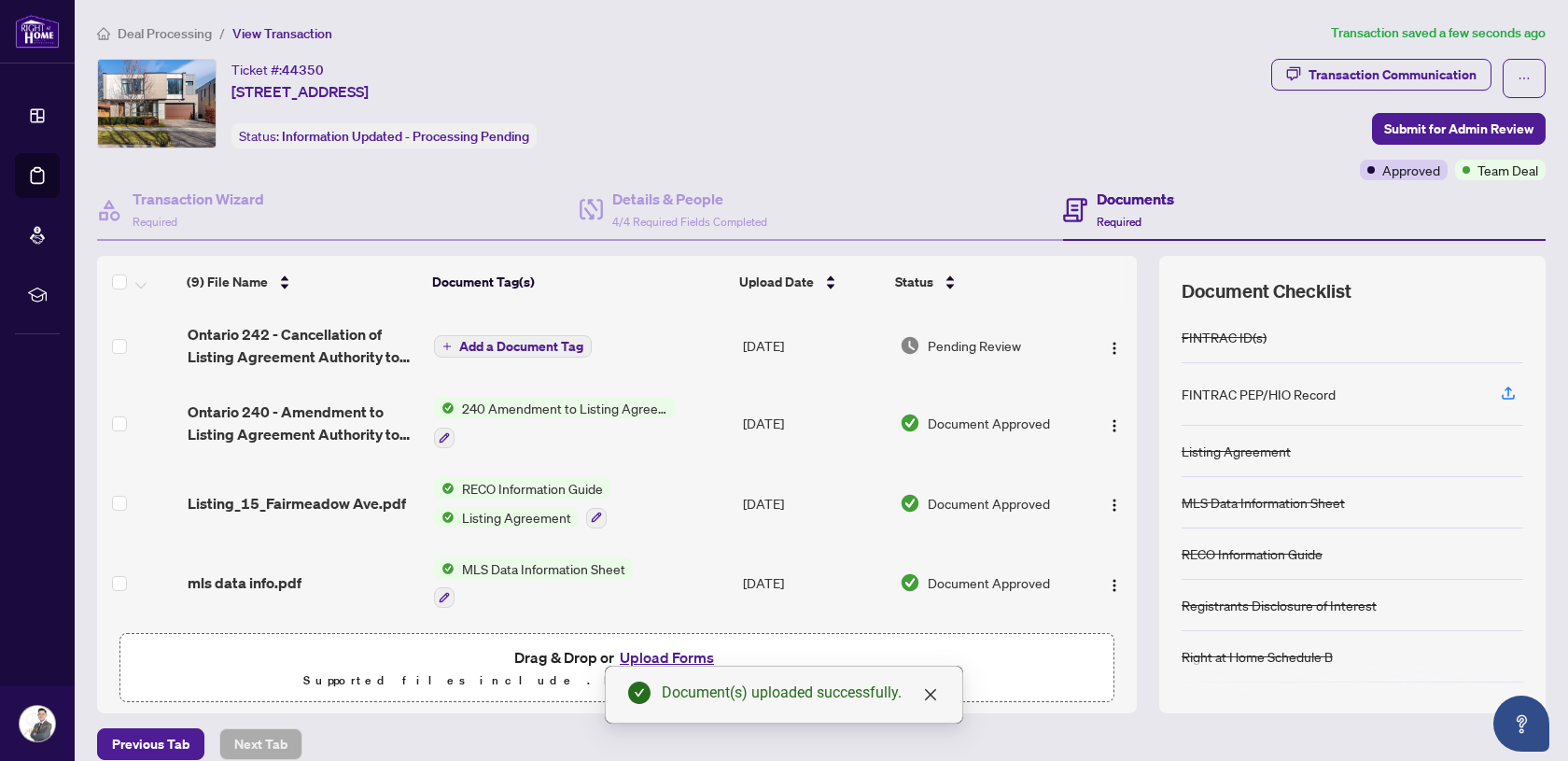
click at [505, 345] on span "Add a Document Tag" at bounding box center [521, 346] width 124 height 13
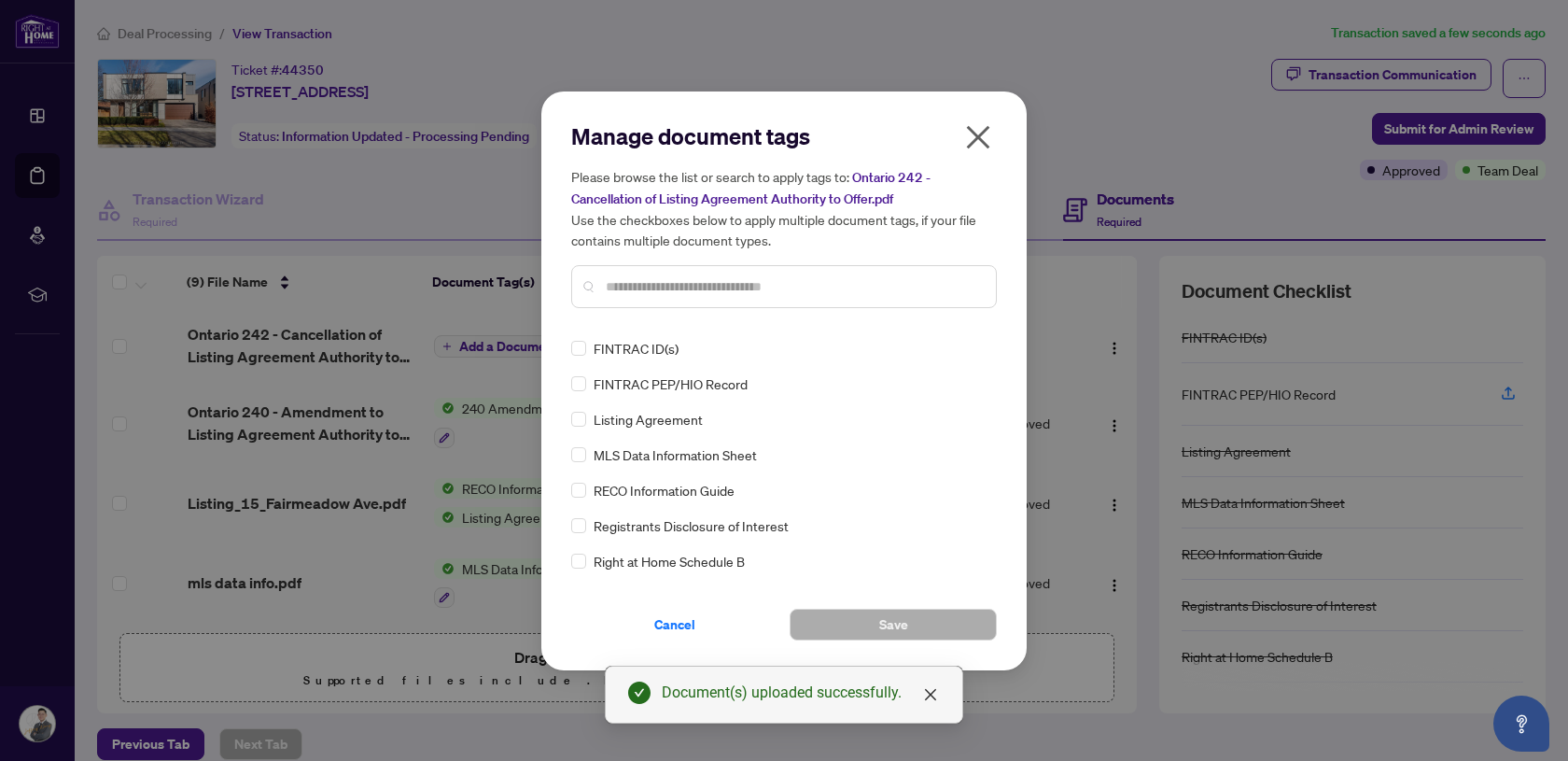
click at [634, 320] on div "Manage document tags Please browse the list or search to apply tags to: Ontario…" at bounding box center [784, 222] width 426 height 201
click at [633, 291] on input "text" at bounding box center [794, 286] width 376 height 20
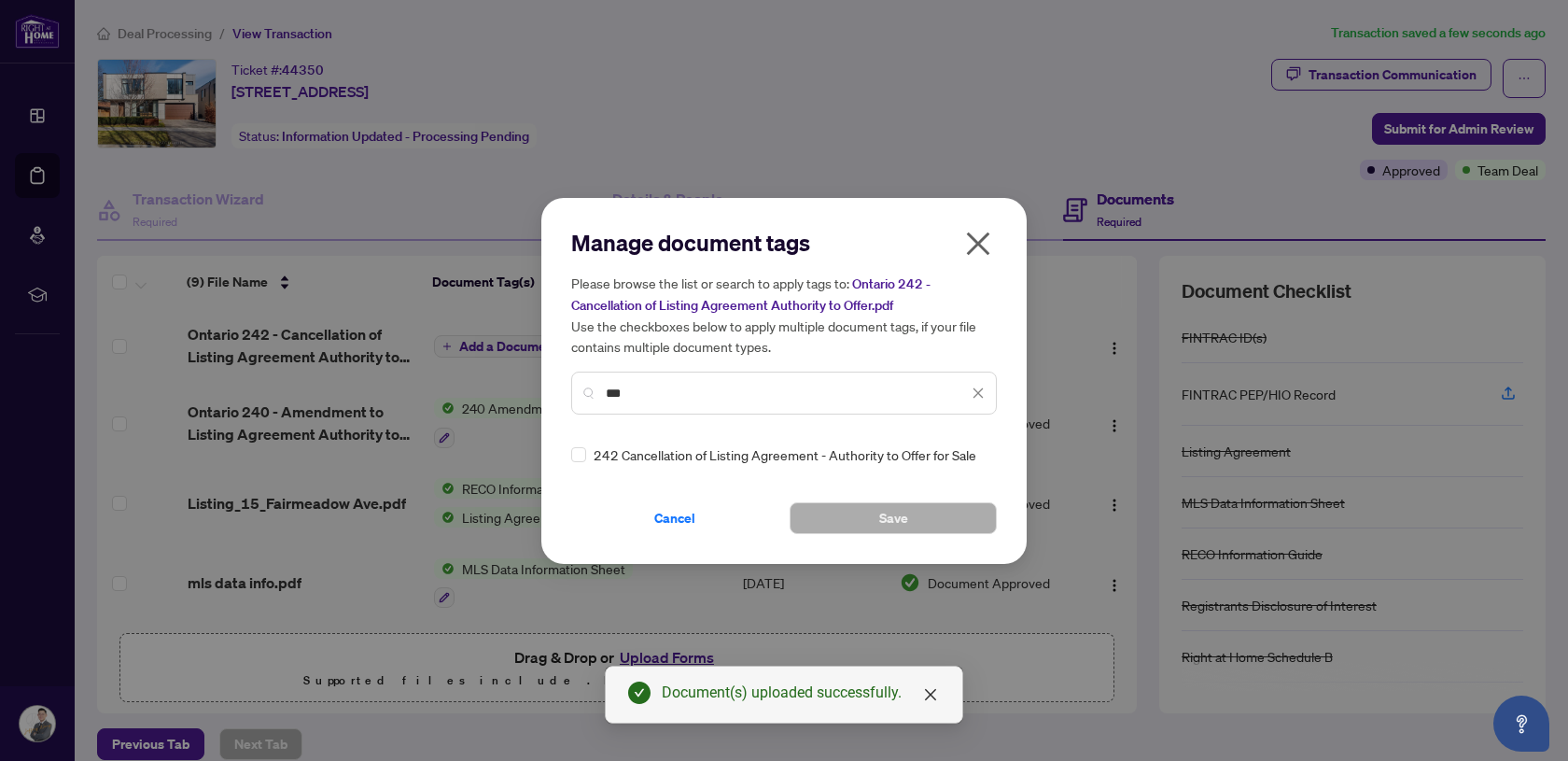
type input "***"
click at [769, 444] on span "242 Cancellation of Listing Agreement - Authority to Offer for Sale" at bounding box center [784, 454] width 382 height 20
click at [586, 457] on div "242 Cancellation of Listing Agreement - Authority to Offer for Sale" at bounding box center [778, 454] width 414 height 20
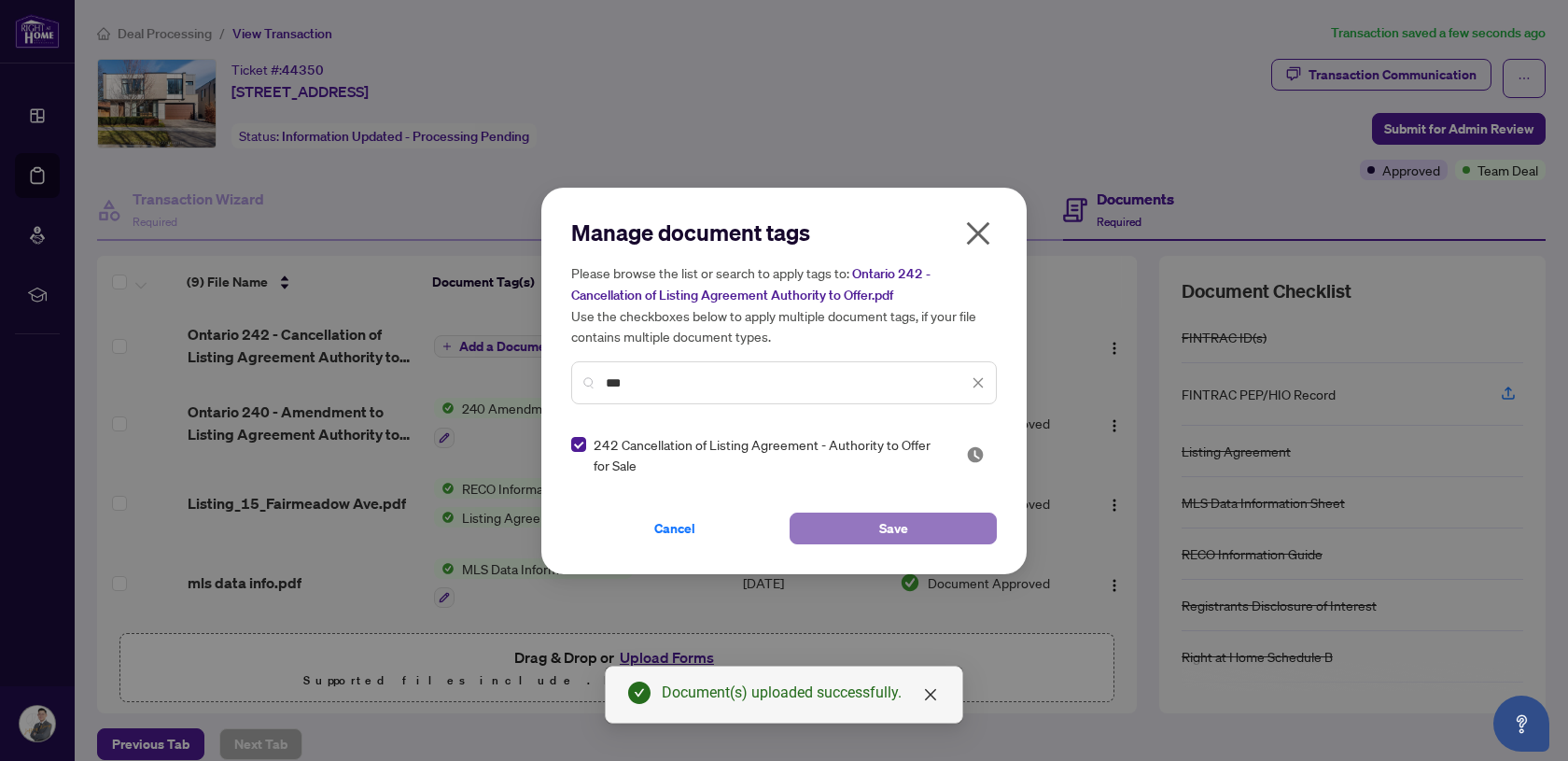
click at [937, 533] on button "Save" at bounding box center [893, 528] width 207 height 32
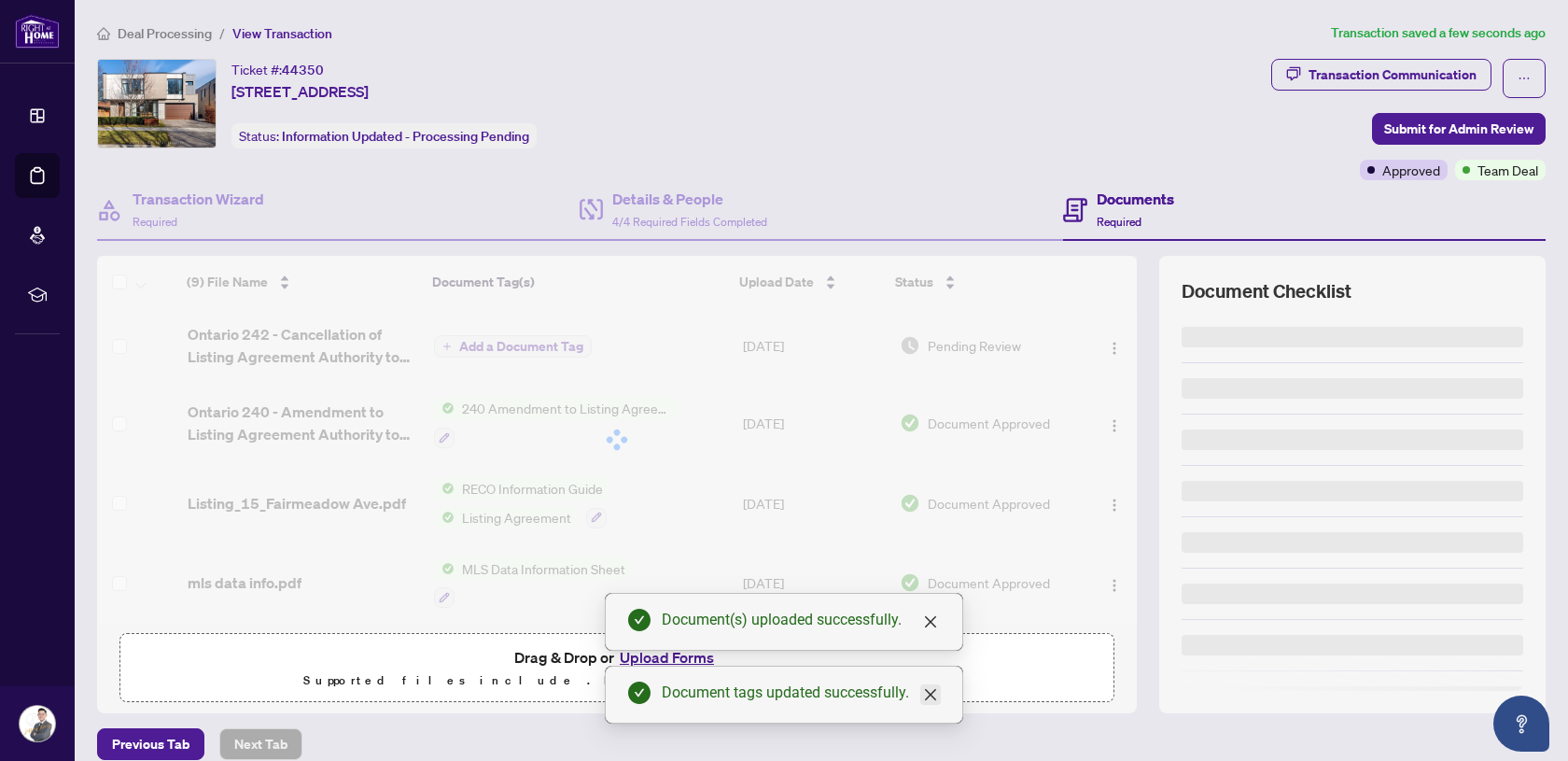
click at [933, 698] on icon "close" at bounding box center [930, 694] width 15 height 15
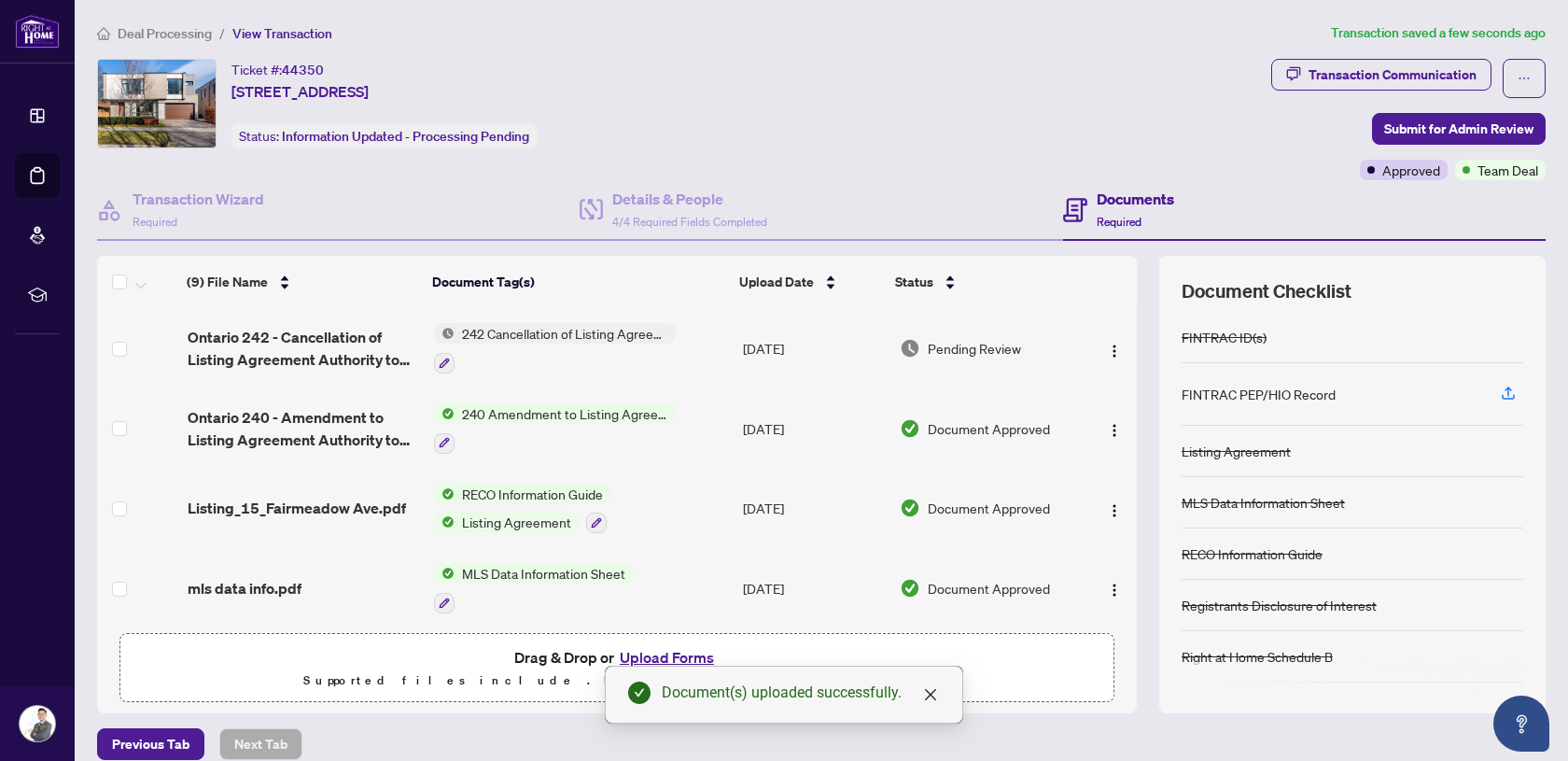
click at [933, 698] on icon "close" at bounding box center [930, 694] width 15 height 15
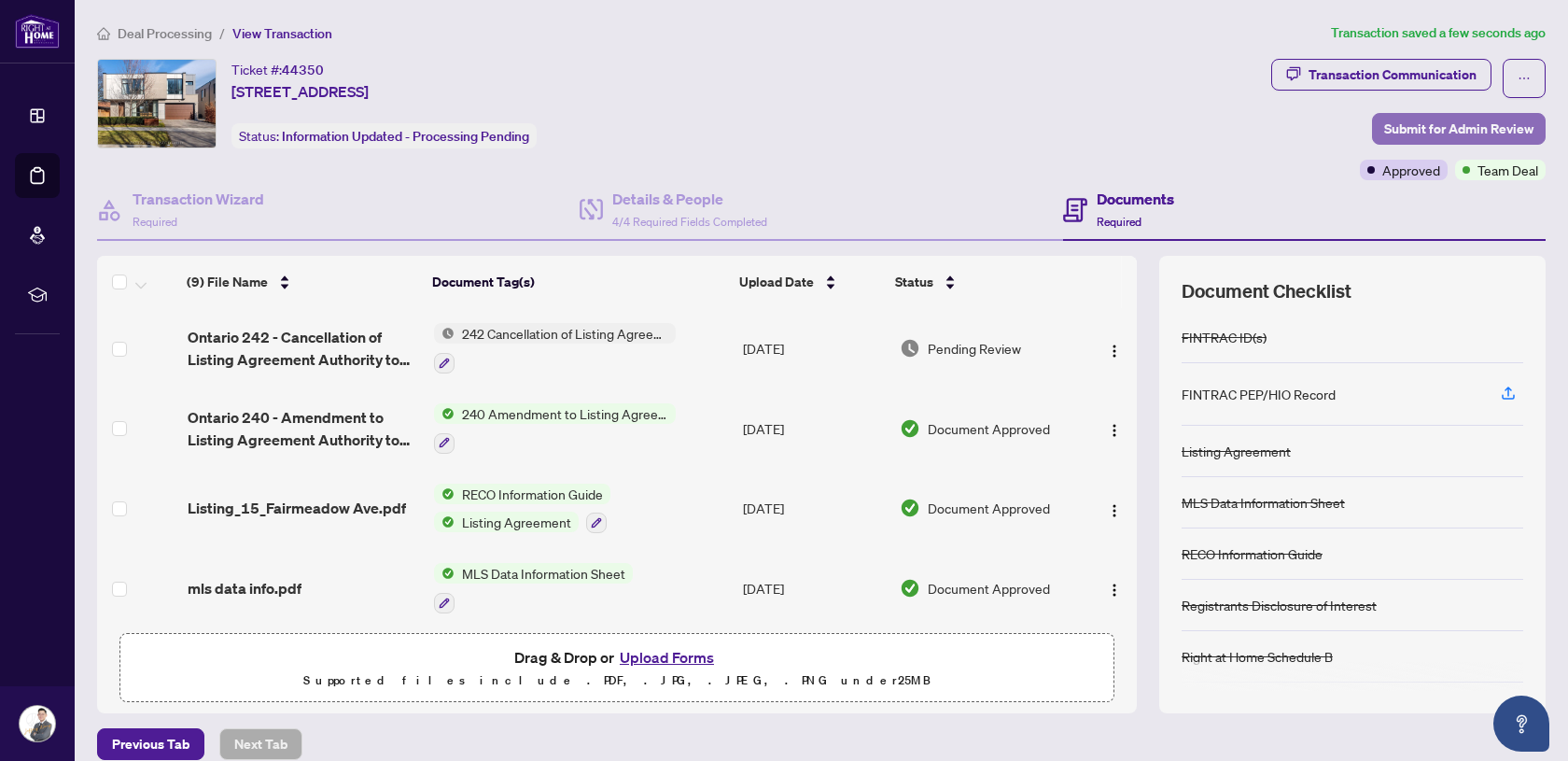
click at [1455, 126] on span "Submit for Admin Review" at bounding box center [1459, 129] width 149 height 30
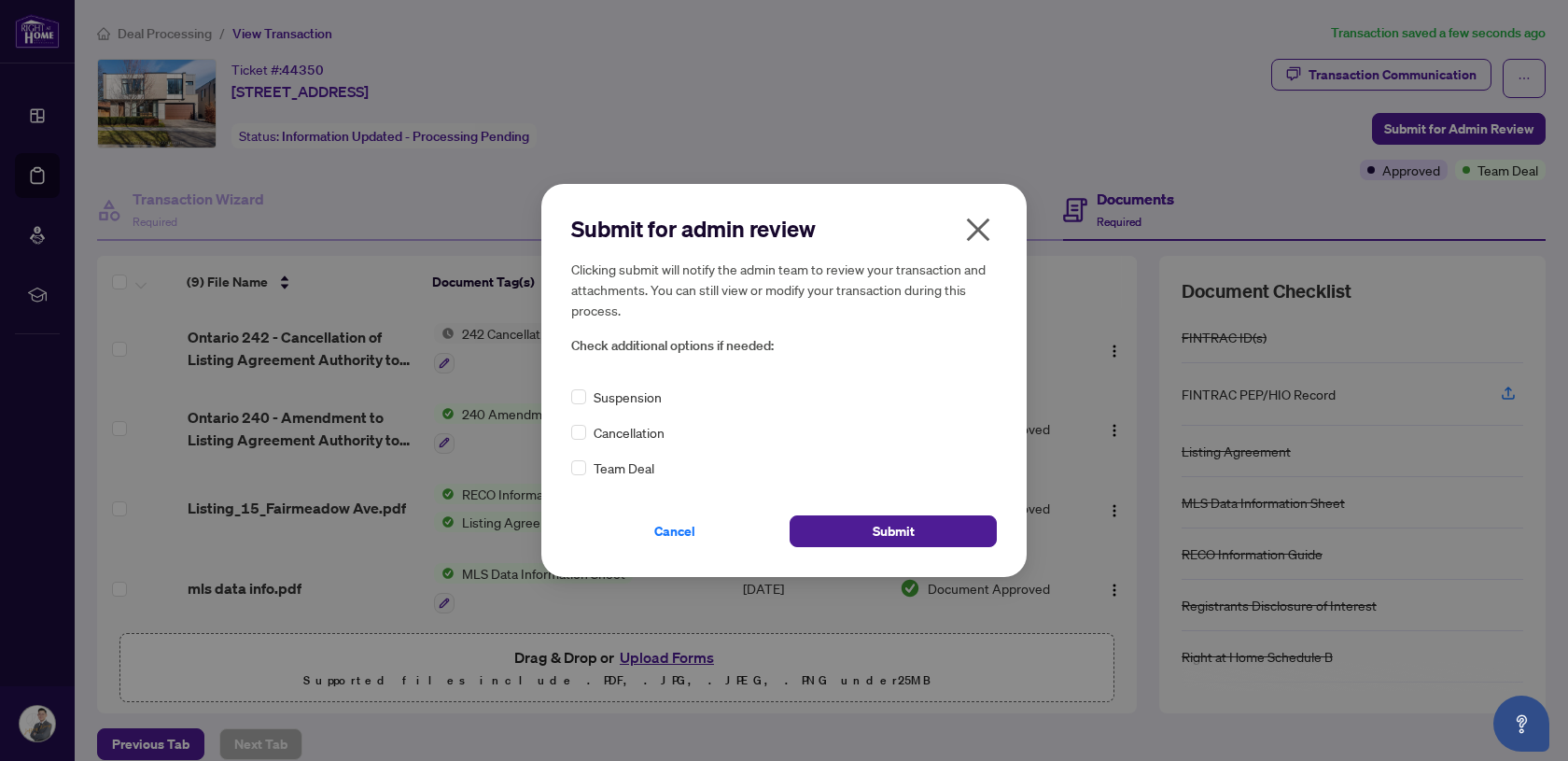
click at [644, 424] on span "Cancellation" at bounding box center [628, 432] width 71 height 20
click at [910, 519] on span "Submit" at bounding box center [892, 531] width 42 height 30
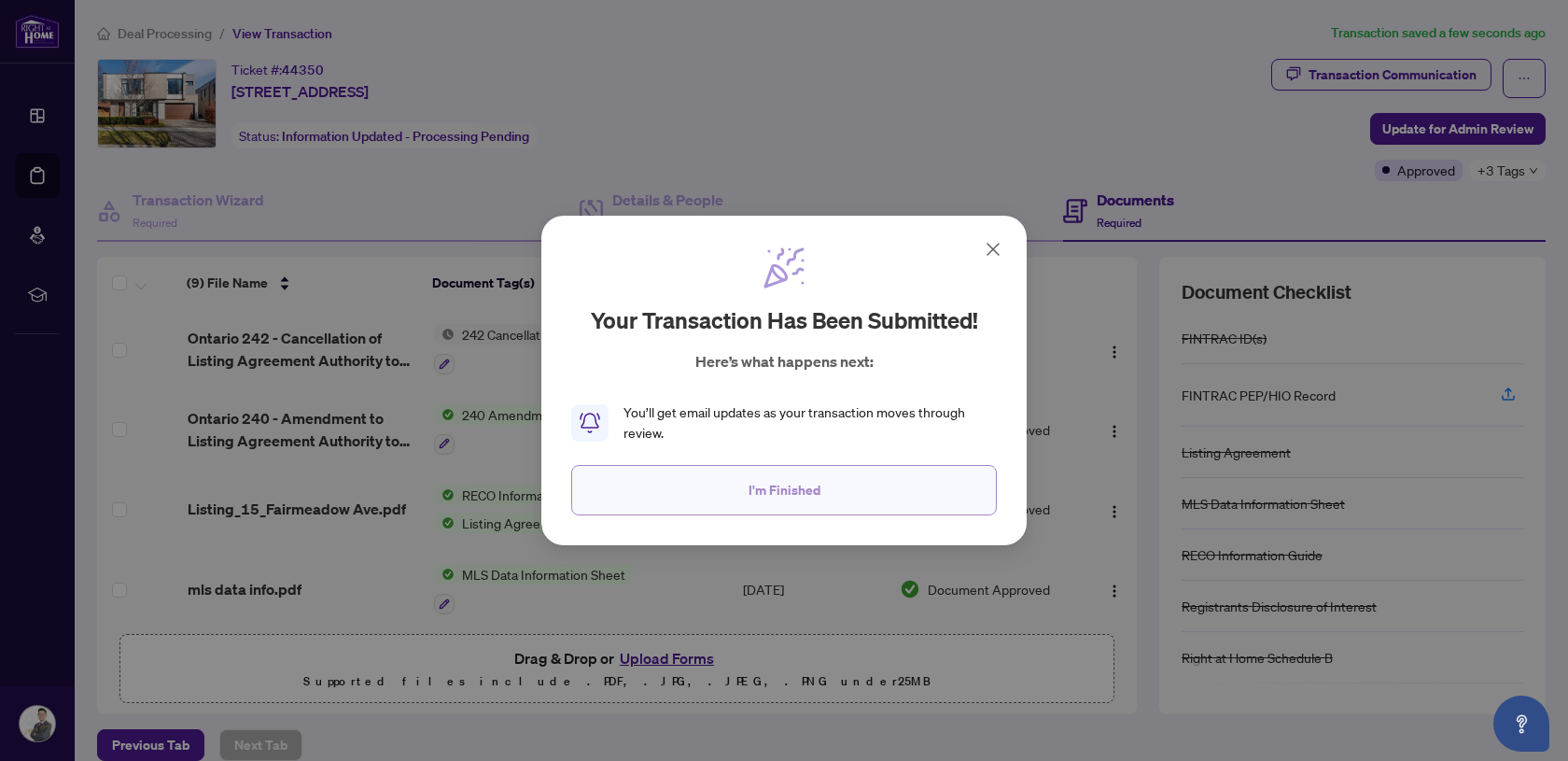
click at [842, 496] on button "I'm Finished" at bounding box center [784, 490] width 426 height 50
